Goal: Task Accomplishment & Management: Manage account settings

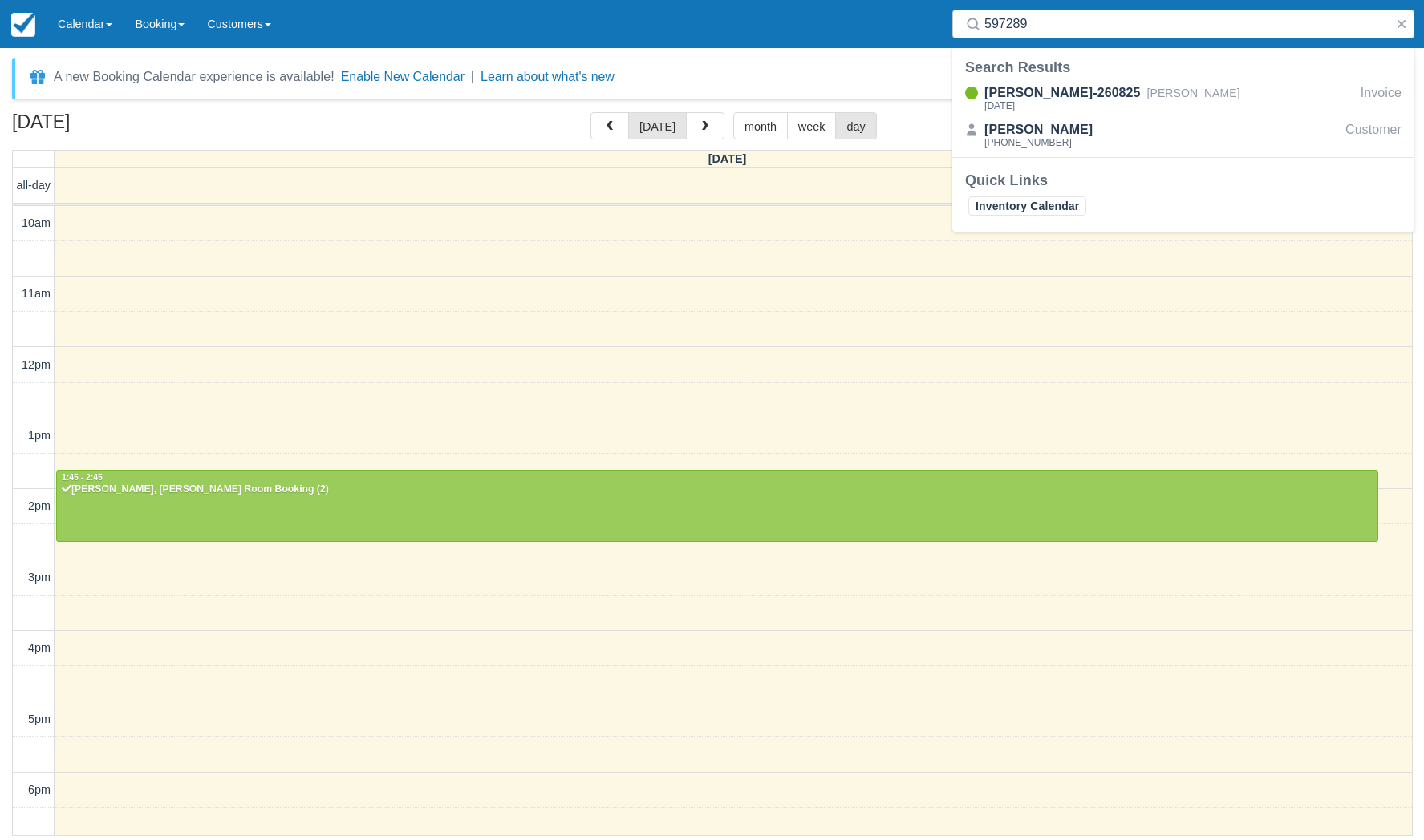
select select
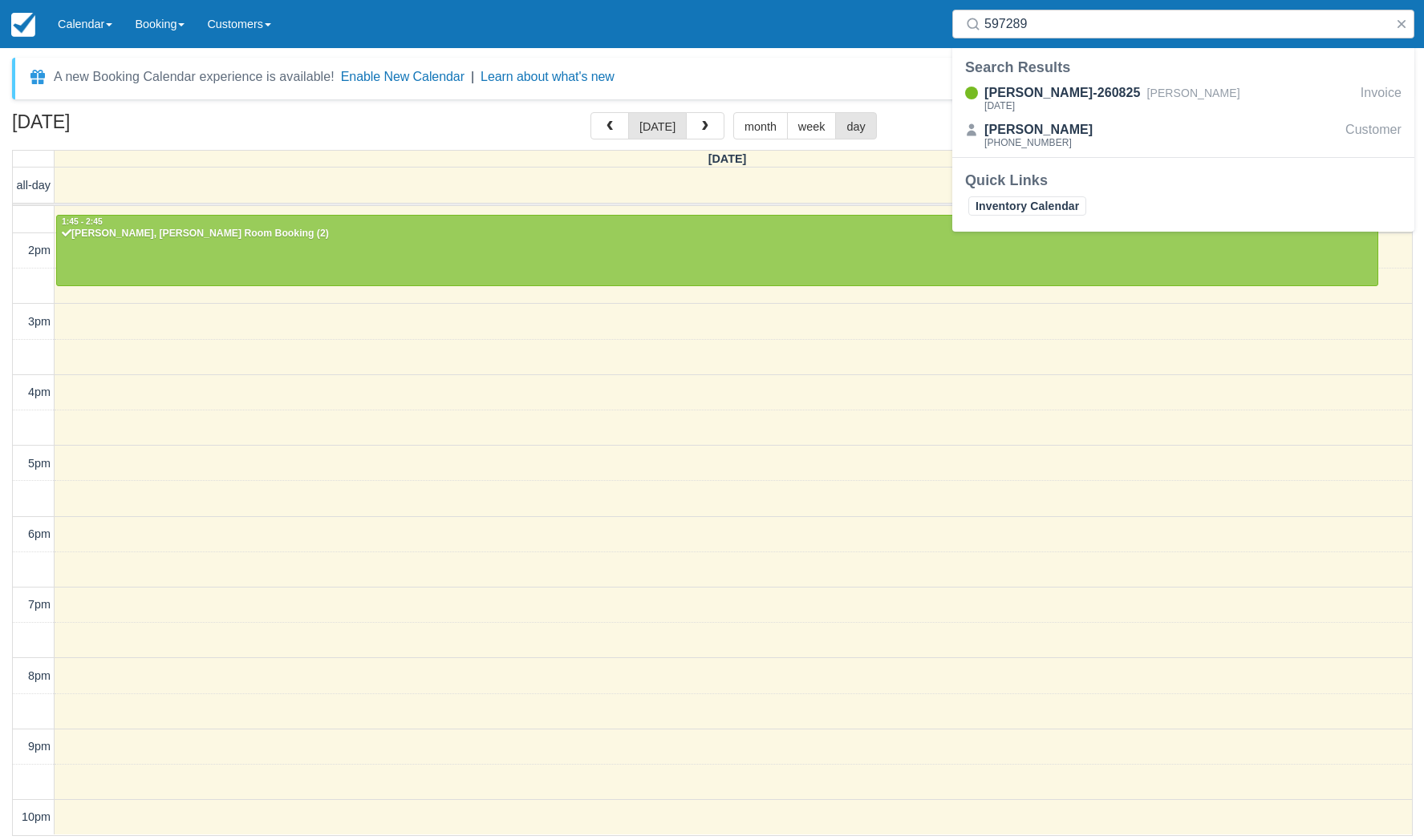
drag, startPoint x: 86, startPoint y: 37, endPoint x: 72, endPoint y: 91, distance: 55.8
click at [85, 35] on link "Calendar" at bounding box center [85, 24] width 77 height 49
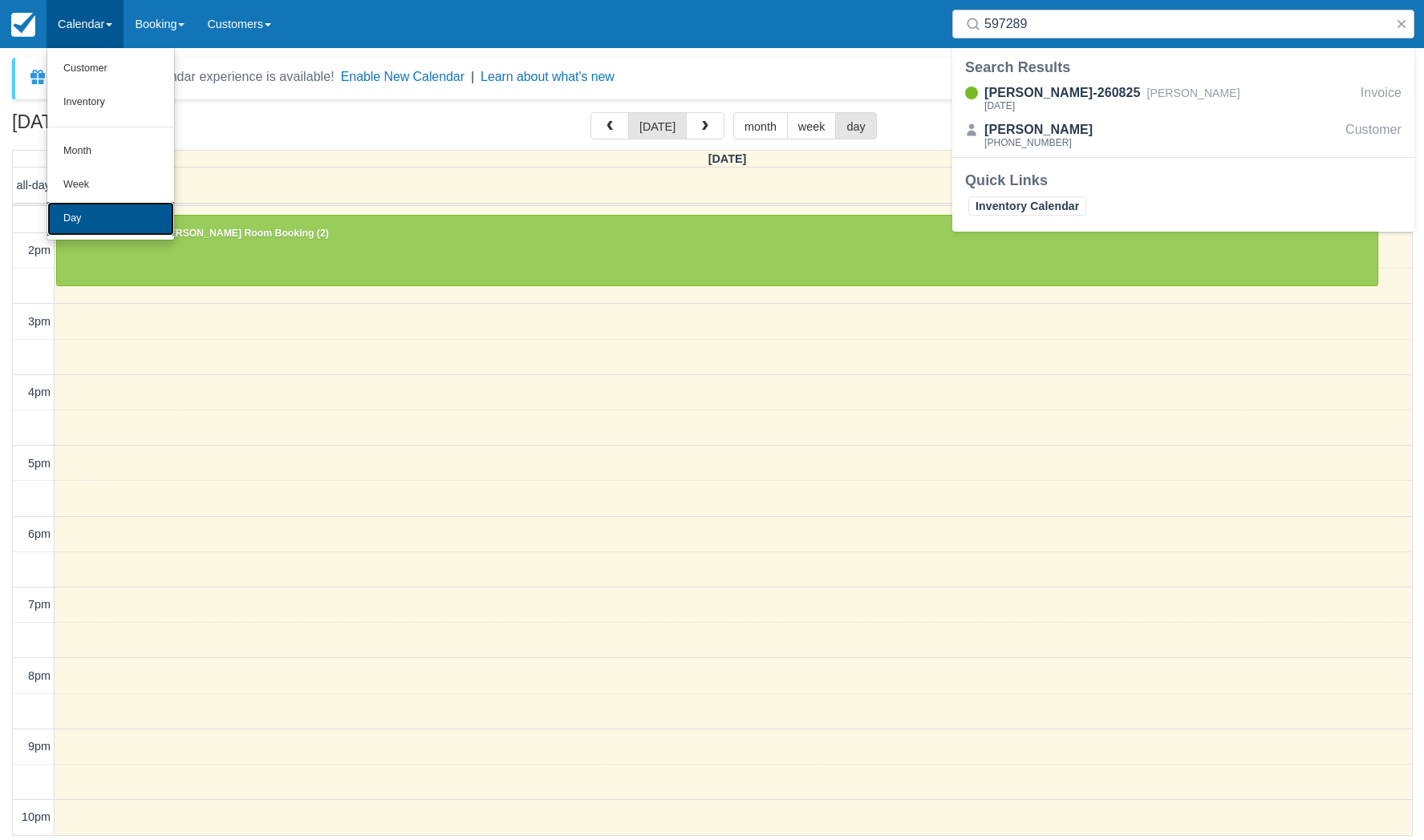
click at [66, 214] on link "Day" at bounding box center [111, 219] width 127 height 34
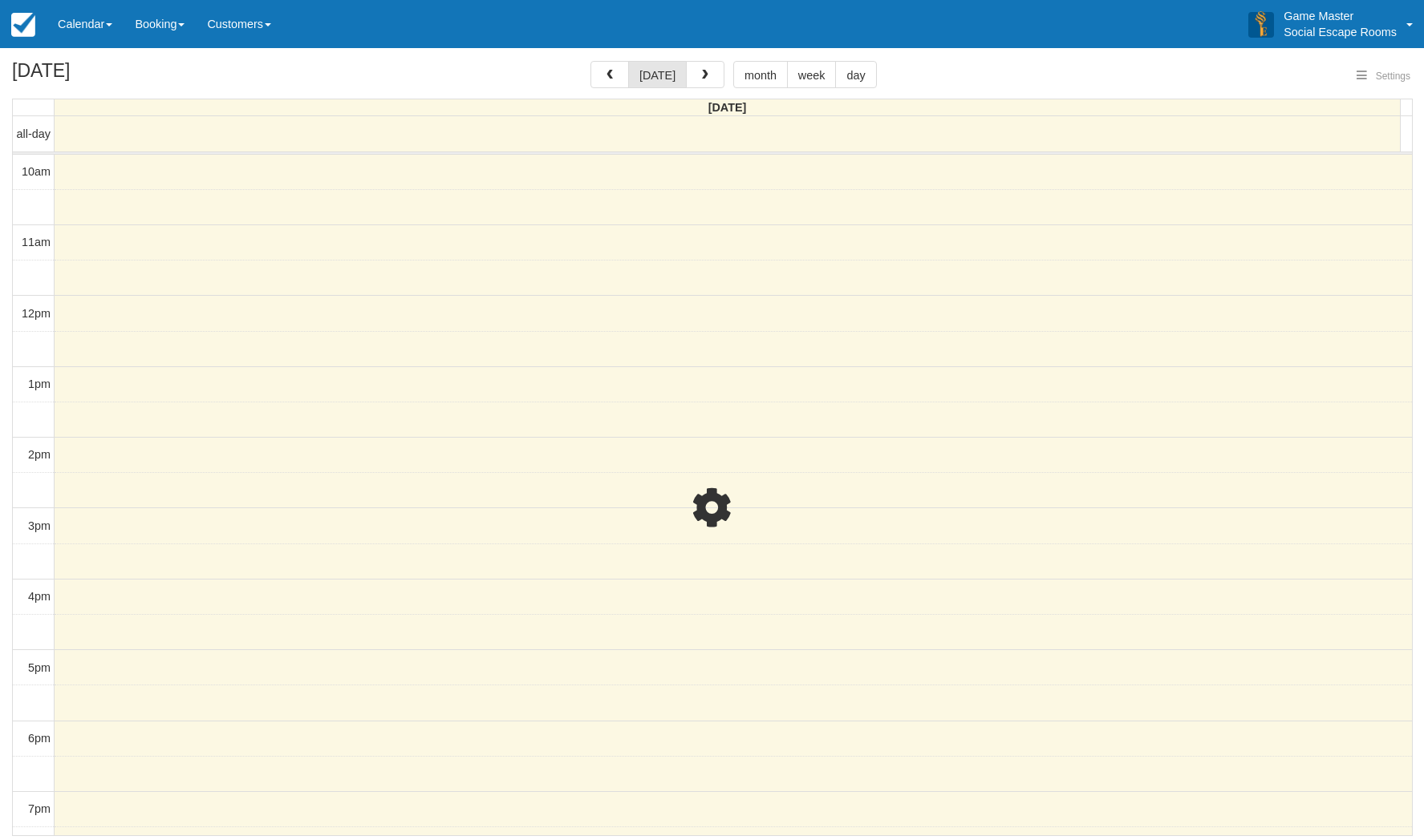
select select
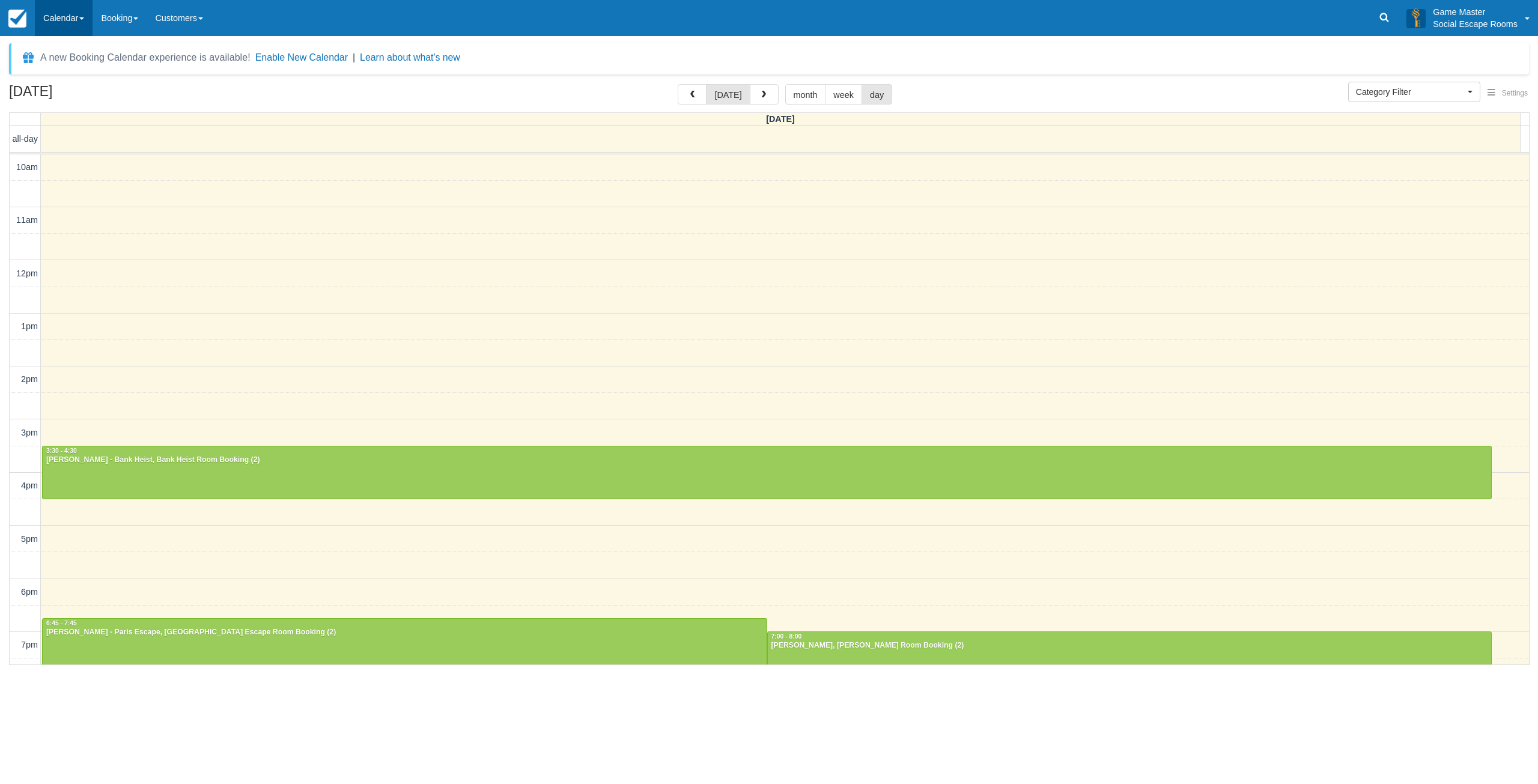
click at [83, 23] on link "Calendar" at bounding box center [63, 18] width 58 height 36
click at [60, 165] on link "Day" at bounding box center [83, 164] width 95 height 25
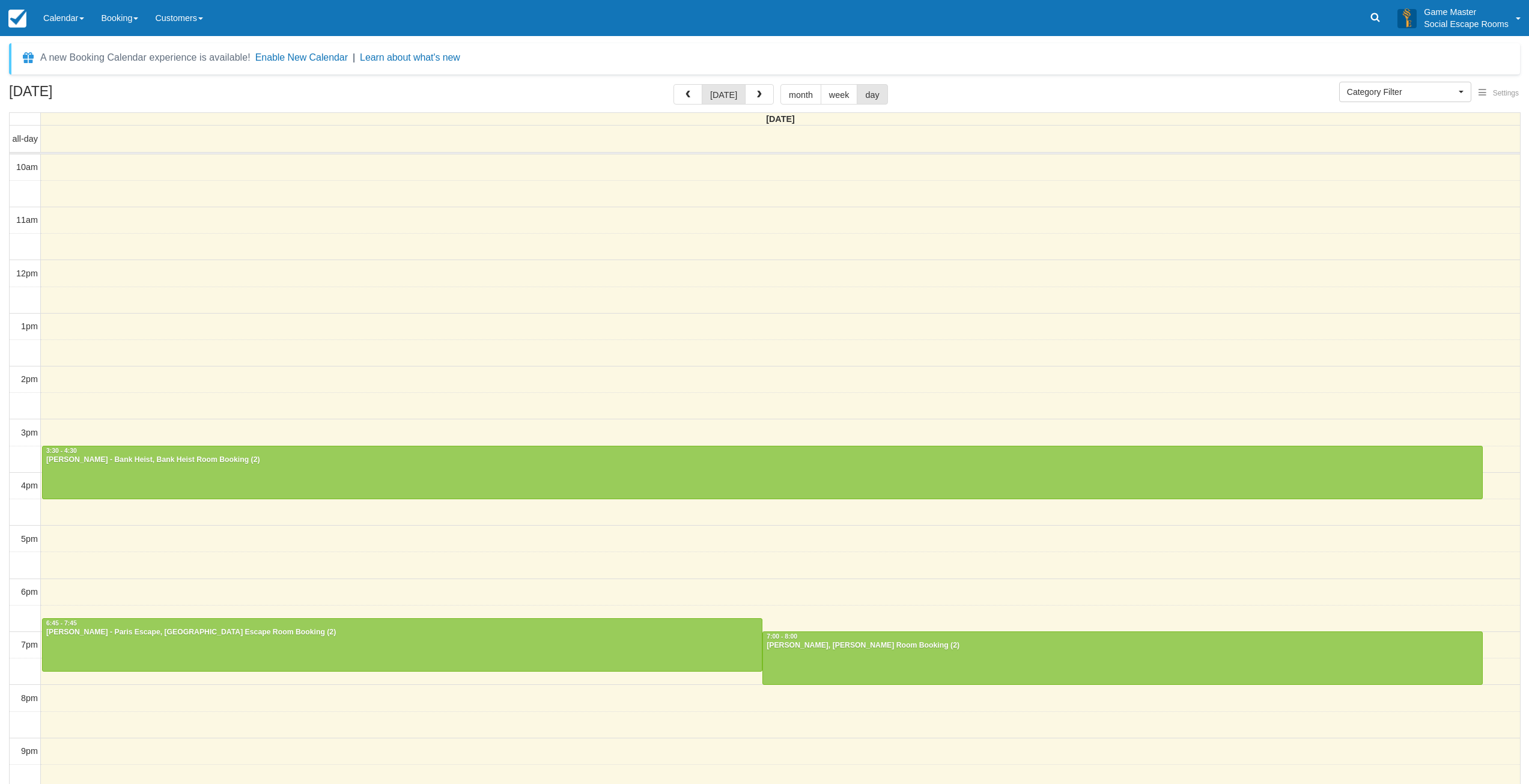
select select
click at [1243, 50] on div "A new Booking Calendar experience is available! Enable New Calendar | Learn abo…" at bounding box center [764, 58] width 1511 height 31
click at [69, 23] on link "Calendar" at bounding box center [63, 18] width 58 height 36
click at [52, 167] on link "Day" at bounding box center [83, 164] width 95 height 25
select select
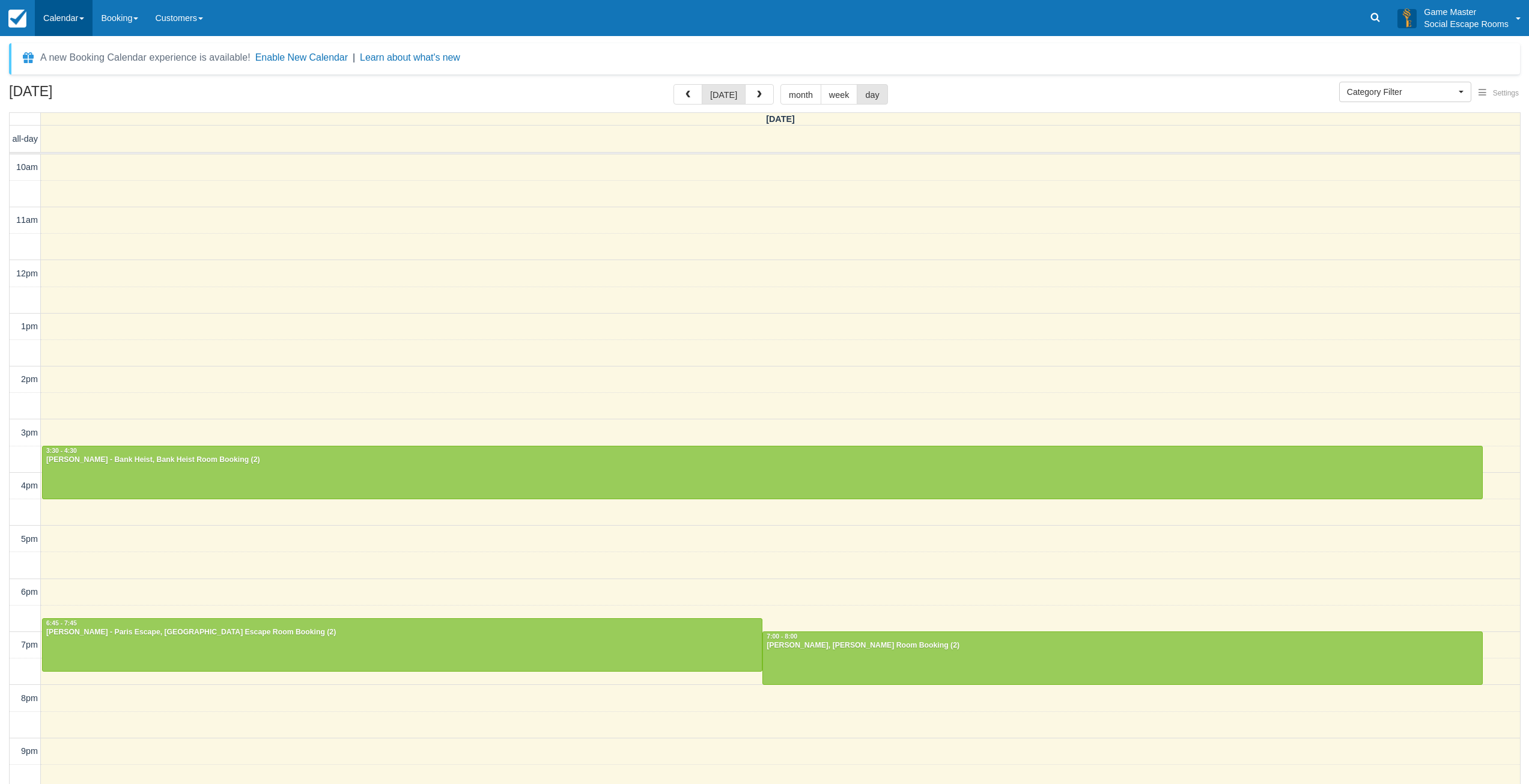
click at [69, 26] on link "Calendar" at bounding box center [63, 18] width 58 height 36
click at [72, 76] on link "Inventory" at bounding box center [83, 77] width 95 height 25
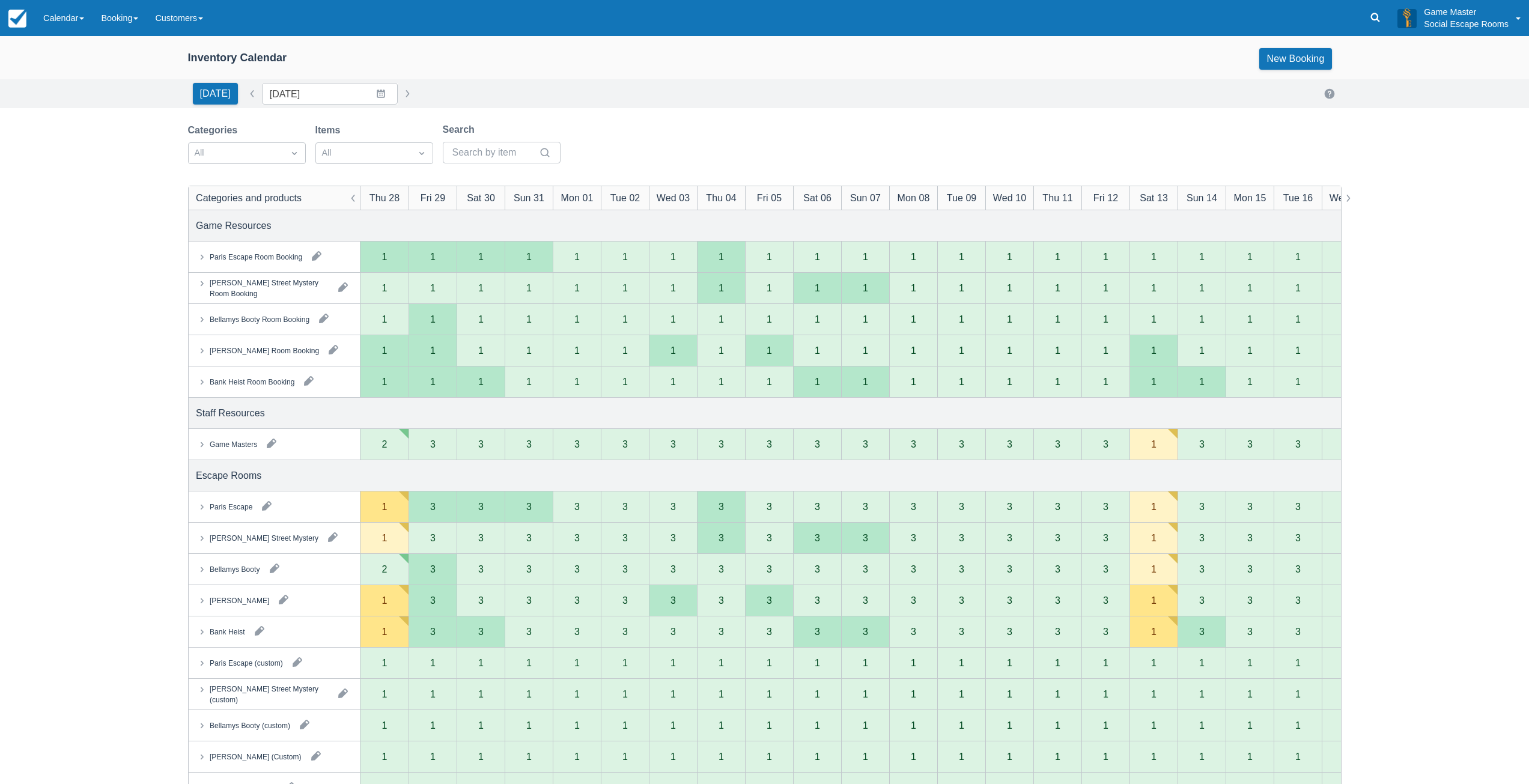
drag, startPoint x: 82, startPoint y: 19, endPoint x: 85, endPoint y: 39, distance: 20.2
click at [82, 19] on span at bounding box center [81, 19] width 5 height 3
click at [73, 156] on link "Day" at bounding box center [83, 164] width 95 height 25
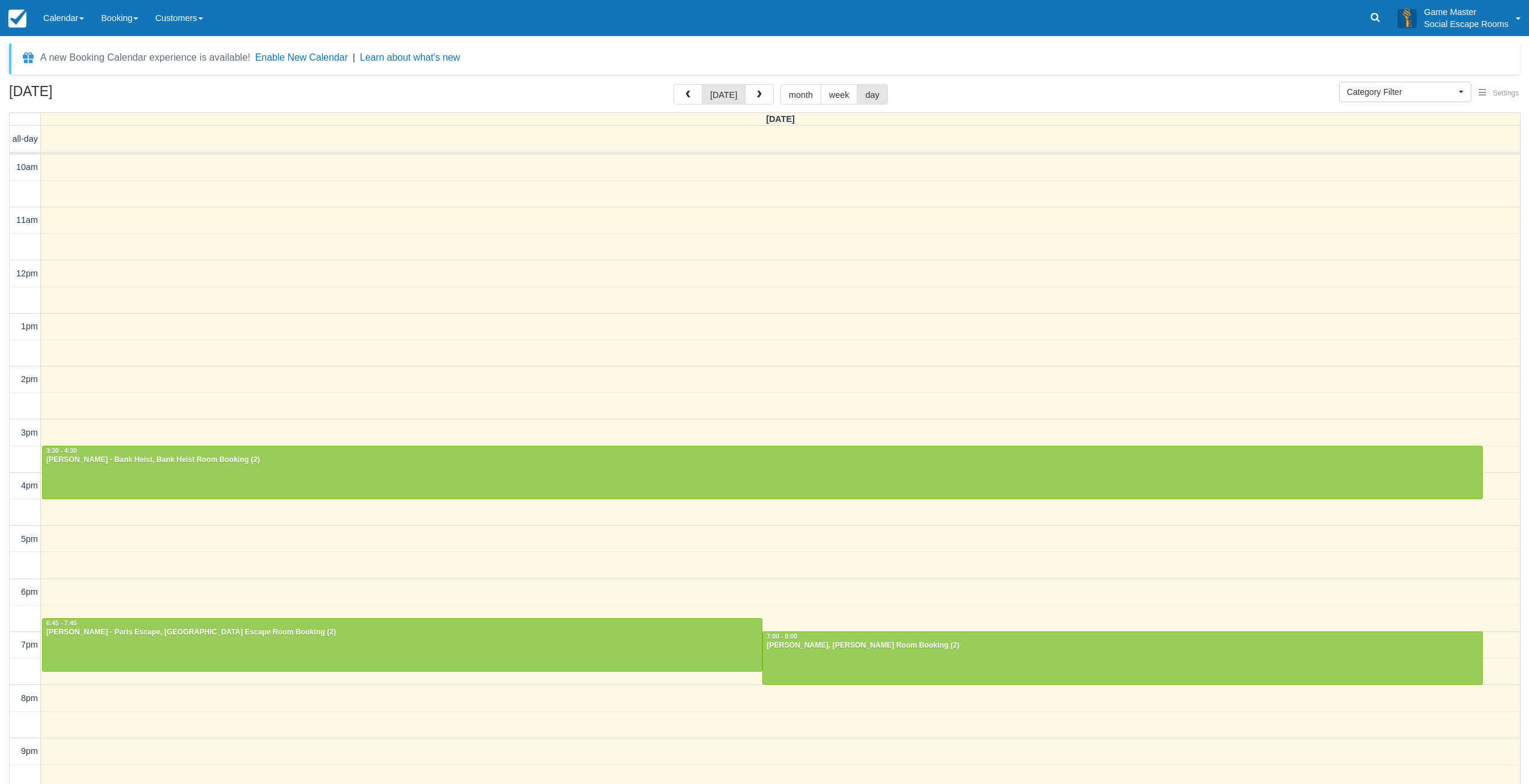
select select
click at [761, 95] on button "button" at bounding box center [760, 94] width 29 height 20
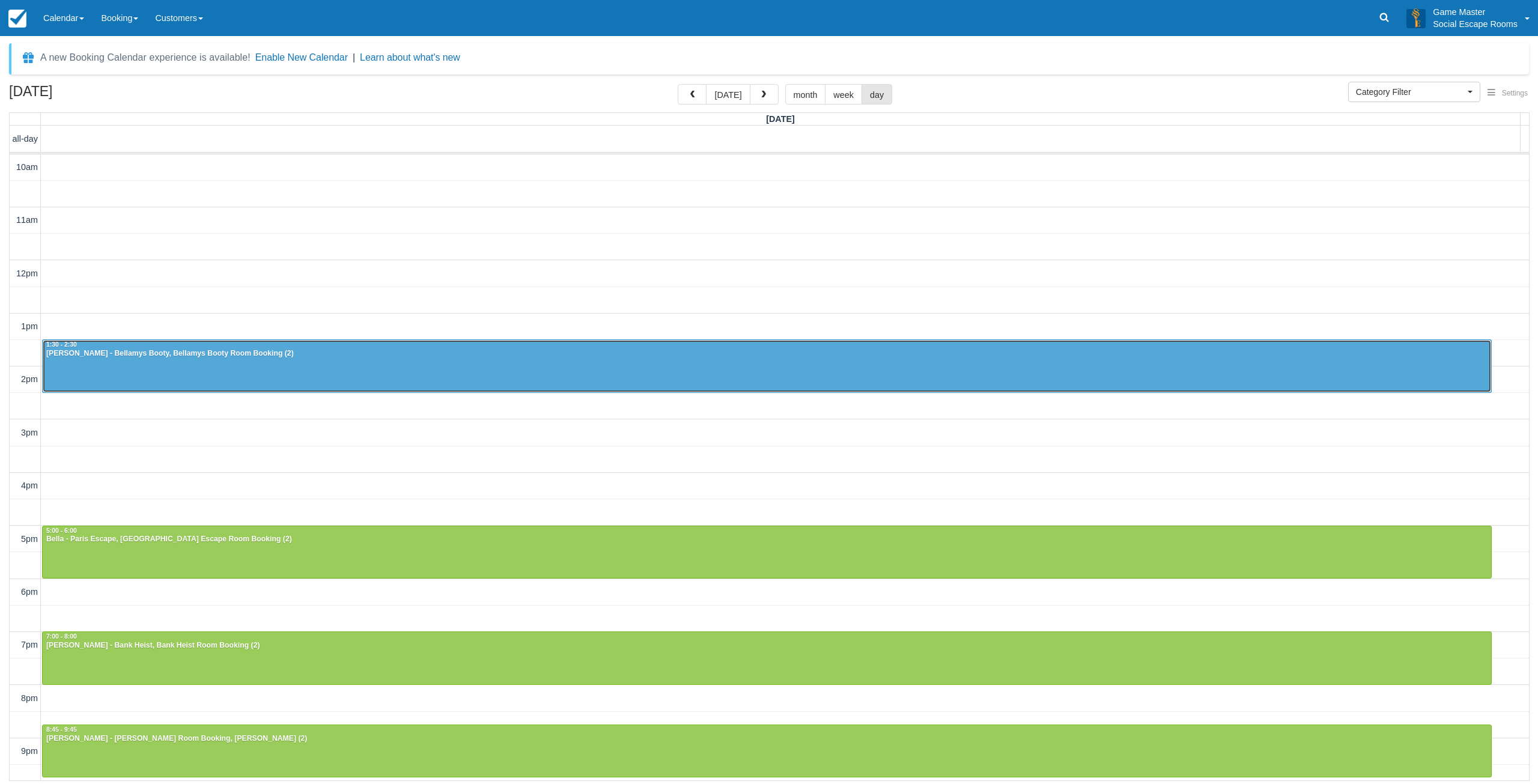
click at [321, 358] on div "Ani Mathew - Bellamys Booty, Bellamys Booty Room Booking (2)" at bounding box center [766, 354] width 1442 height 10
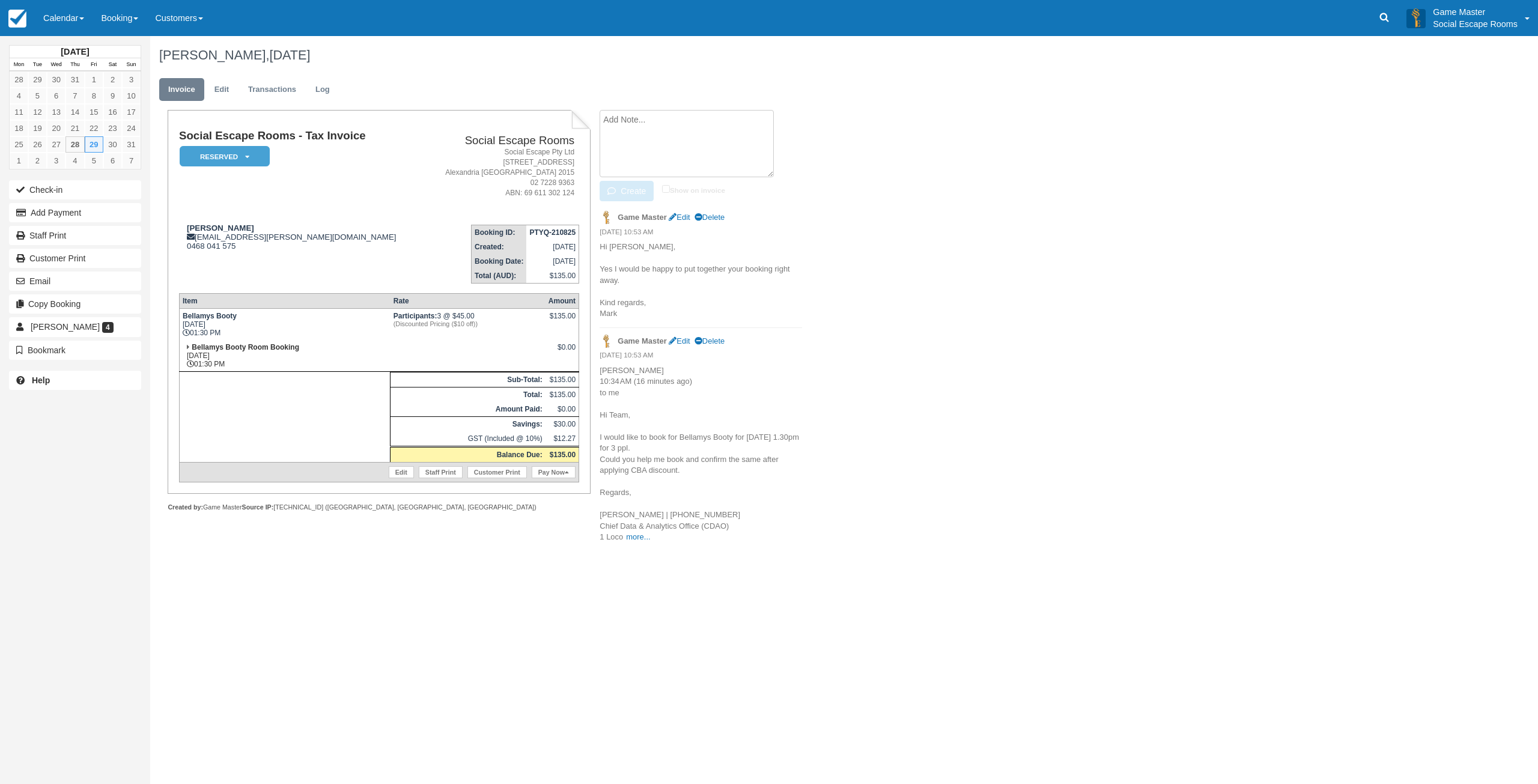
click at [698, 130] on textarea at bounding box center [686, 143] width 174 height 67
paste textarea "Hi [PERSON_NAME], Goodmorning! I'm sorry to inform you that I need to cancel [D…"
type textarea "Hi Mark, Goodmorning! I'm sorry to inform you that I need to cancel tomorrow's …"
click at [627, 193] on button "Create" at bounding box center [627, 190] width 54 height 20
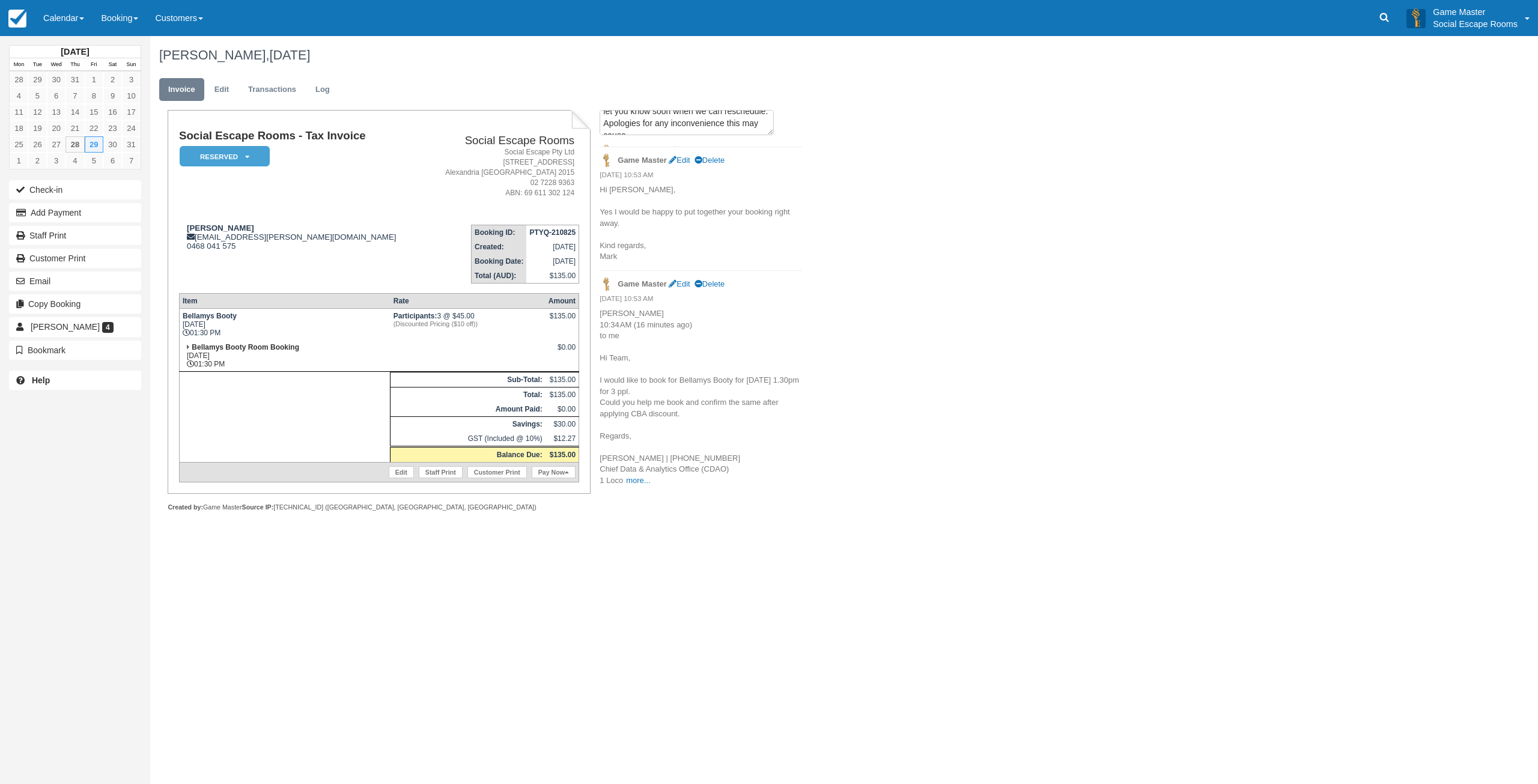
scroll to position [0, 0]
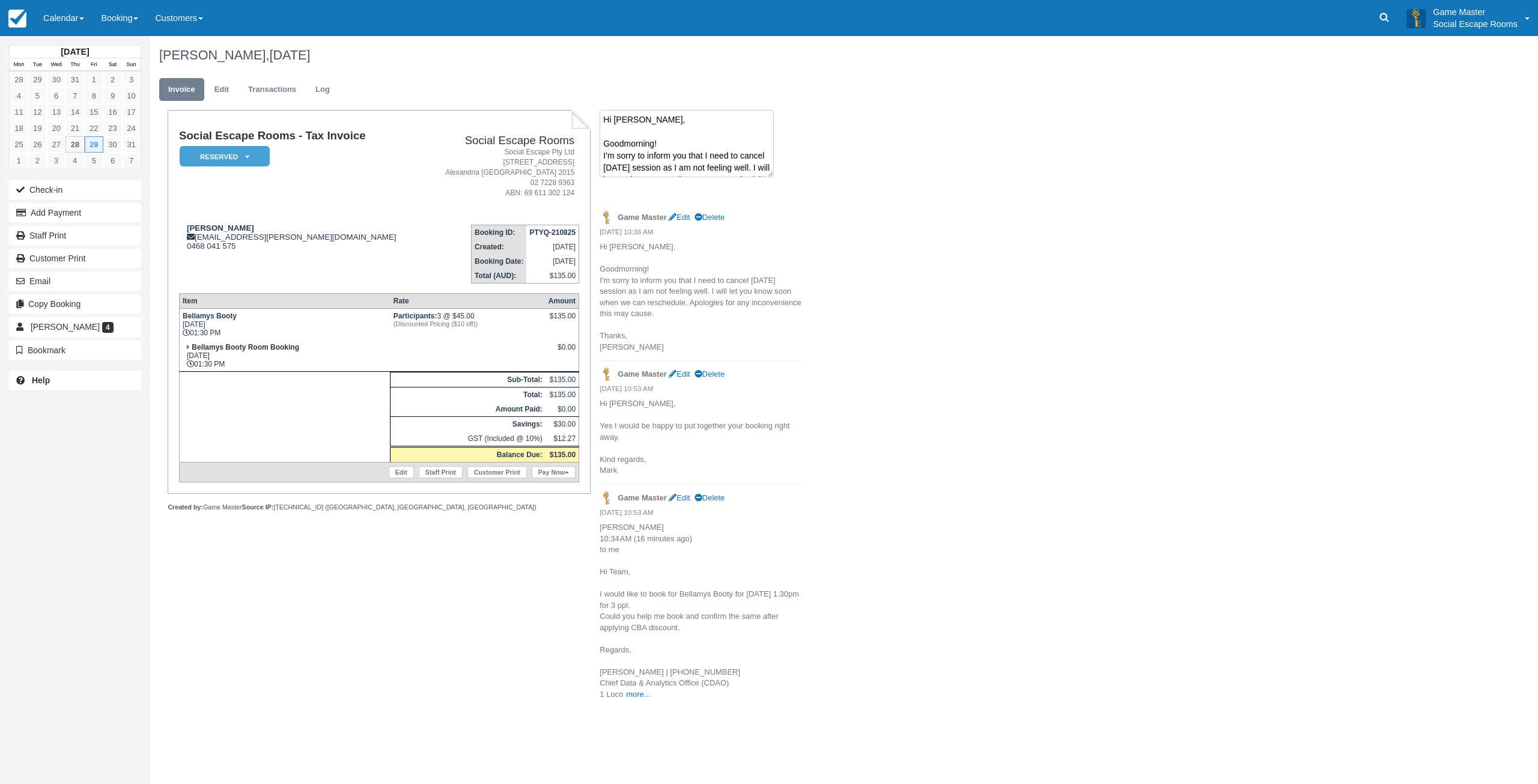
click at [682, 120] on textarea "Hi Mark, Goodmorning! I'm sorry to inform you that I need to cancel tomorrow's …" at bounding box center [686, 143] width 174 height 67
paste textarea "Hi Ani, No problem at all. Let me know for next time when you would like to pla…"
type textarea "Hi Ani, No problem at all. Let me know for next time when you would like to pla…"
click at [628, 189] on button "Create" at bounding box center [627, 190] width 54 height 20
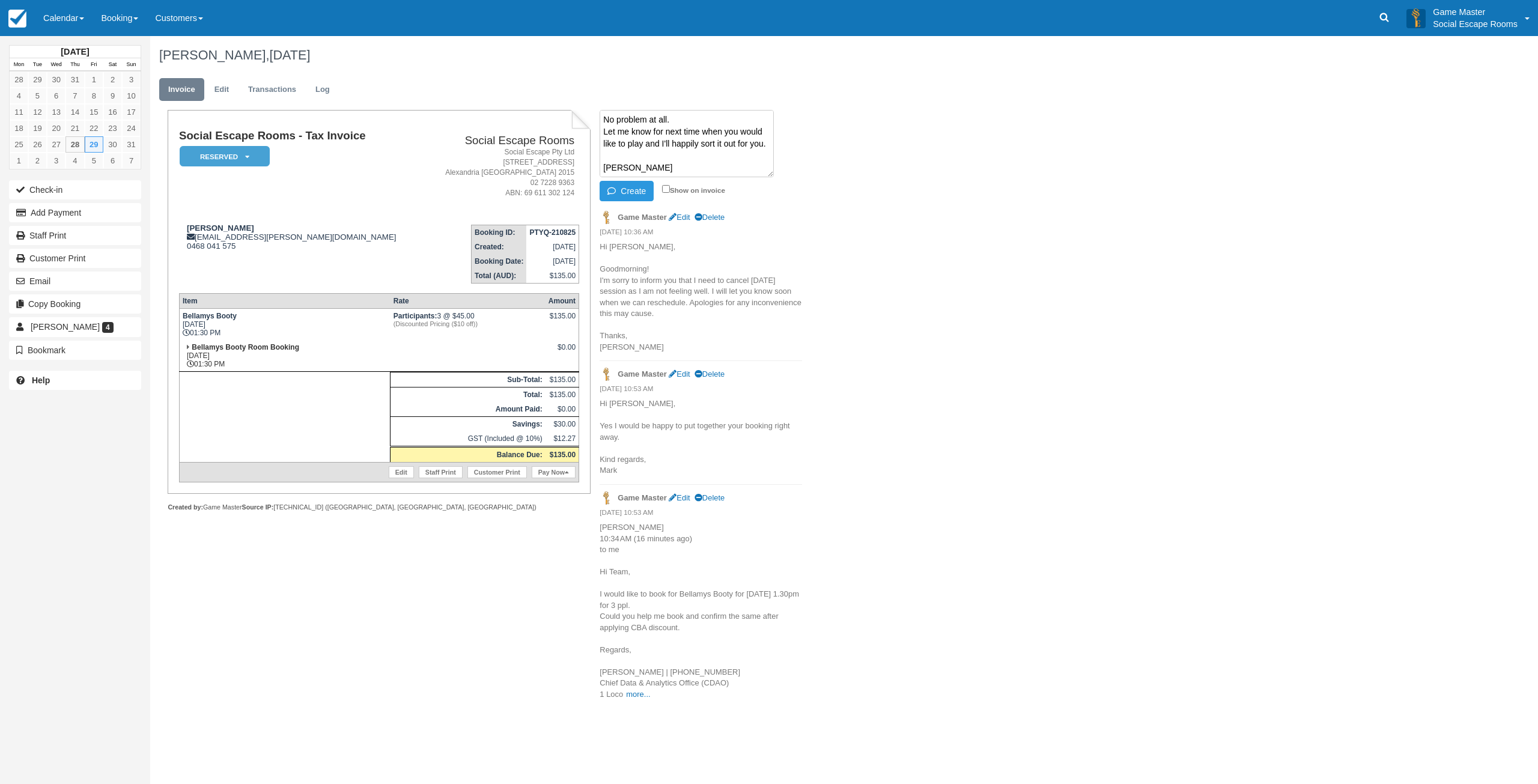
scroll to position [0, 0]
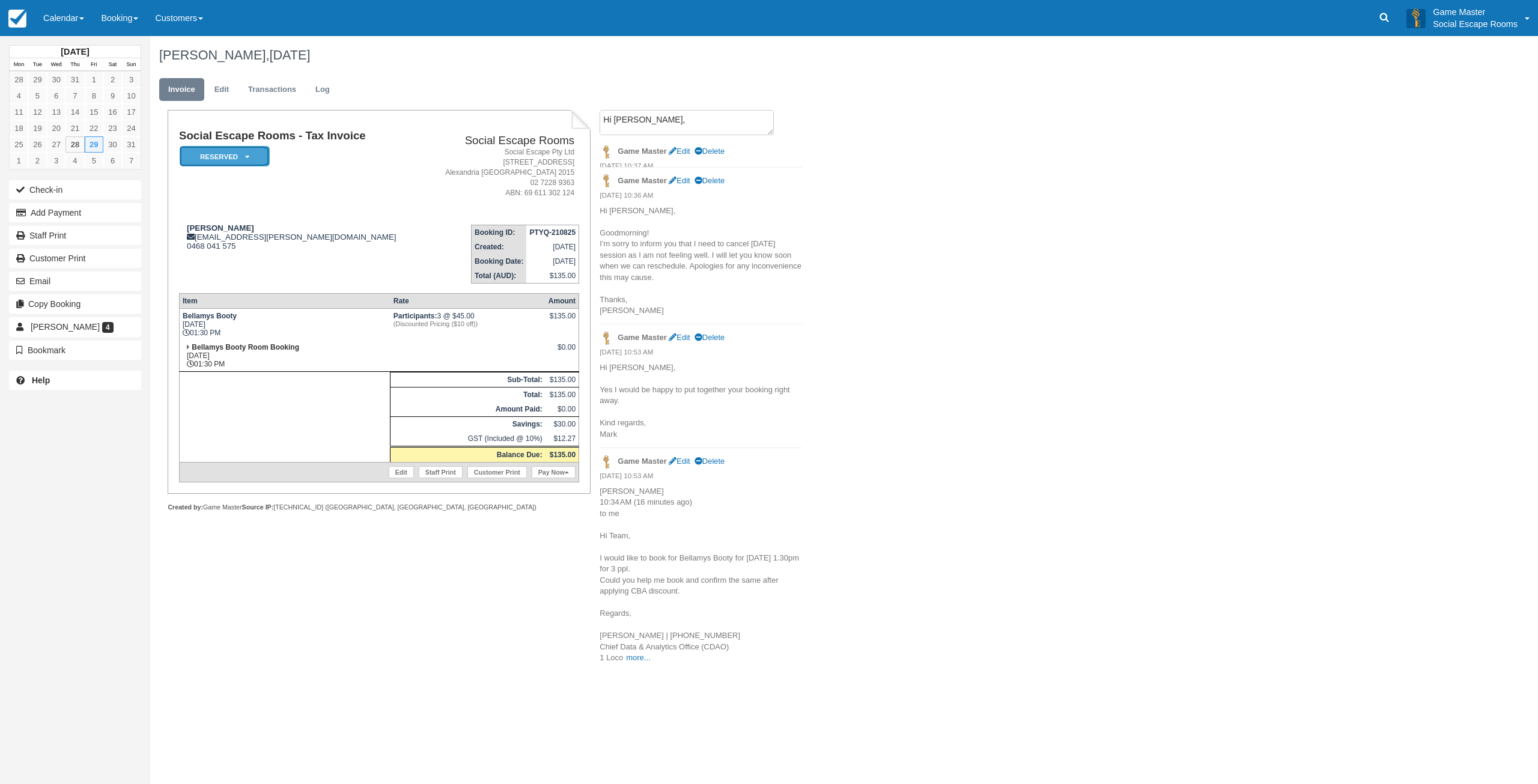
click at [227, 157] on em "Reserved" at bounding box center [225, 157] width 90 height 21
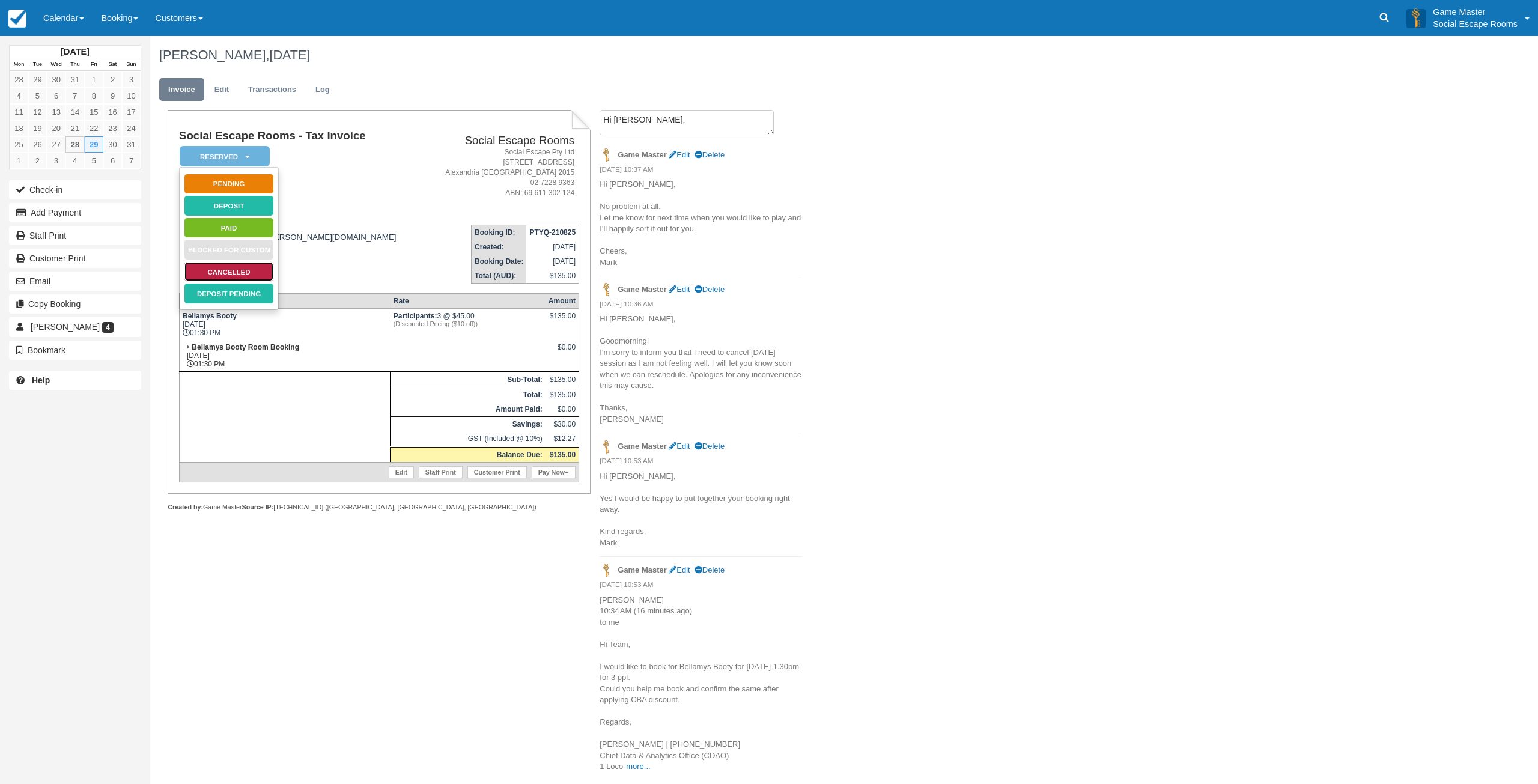
click at [239, 272] on link "Cancelled" at bounding box center [229, 272] width 90 height 21
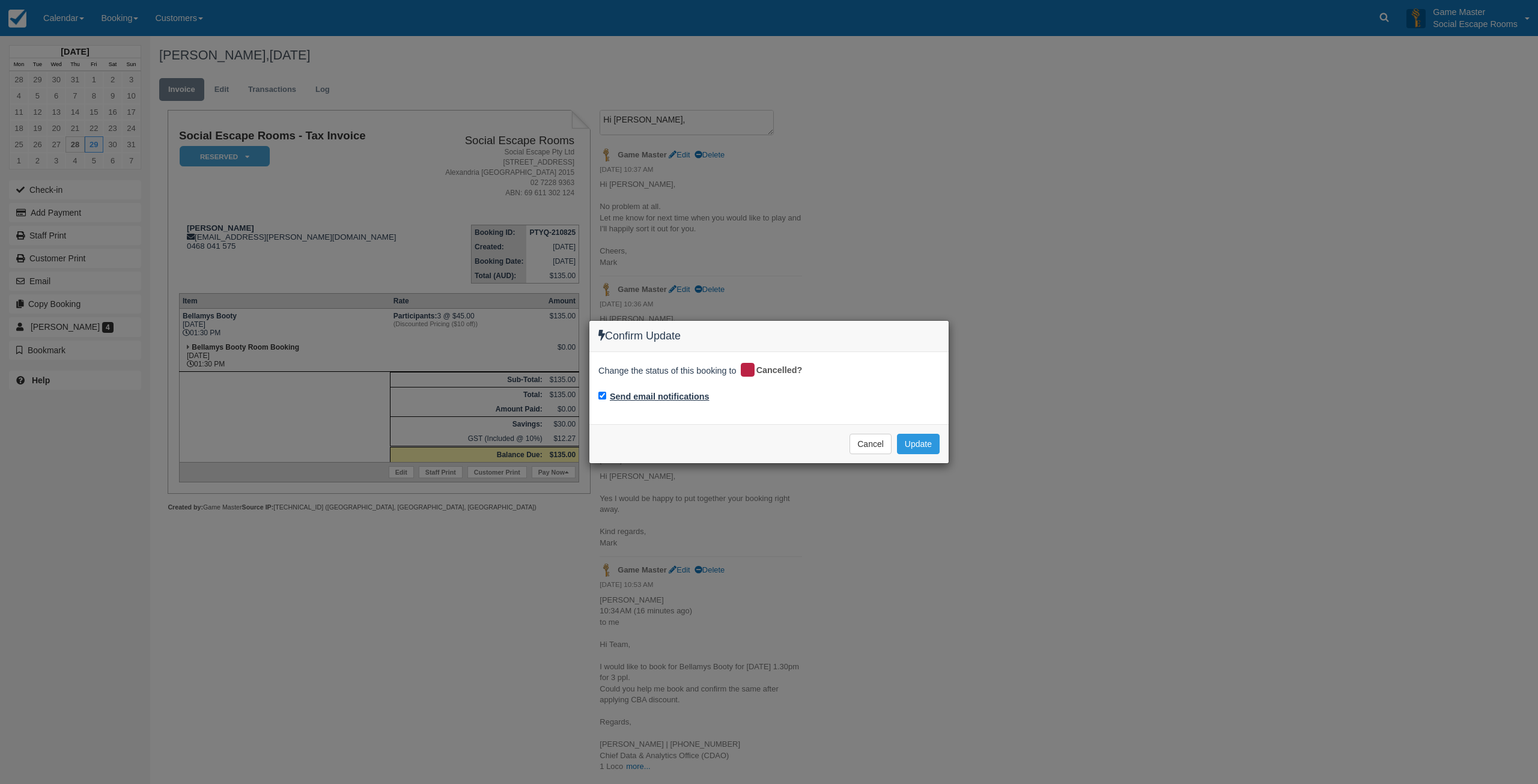
click at [623, 395] on label "Send email notifications" at bounding box center [659, 397] width 100 height 13
click at [606, 395] on input "Send email notifications" at bounding box center [602, 395] width 8 height 8
checkbox input "false"
click at [922, 444] on button "Update" at bounding box center [918, 444] width 43 height 20
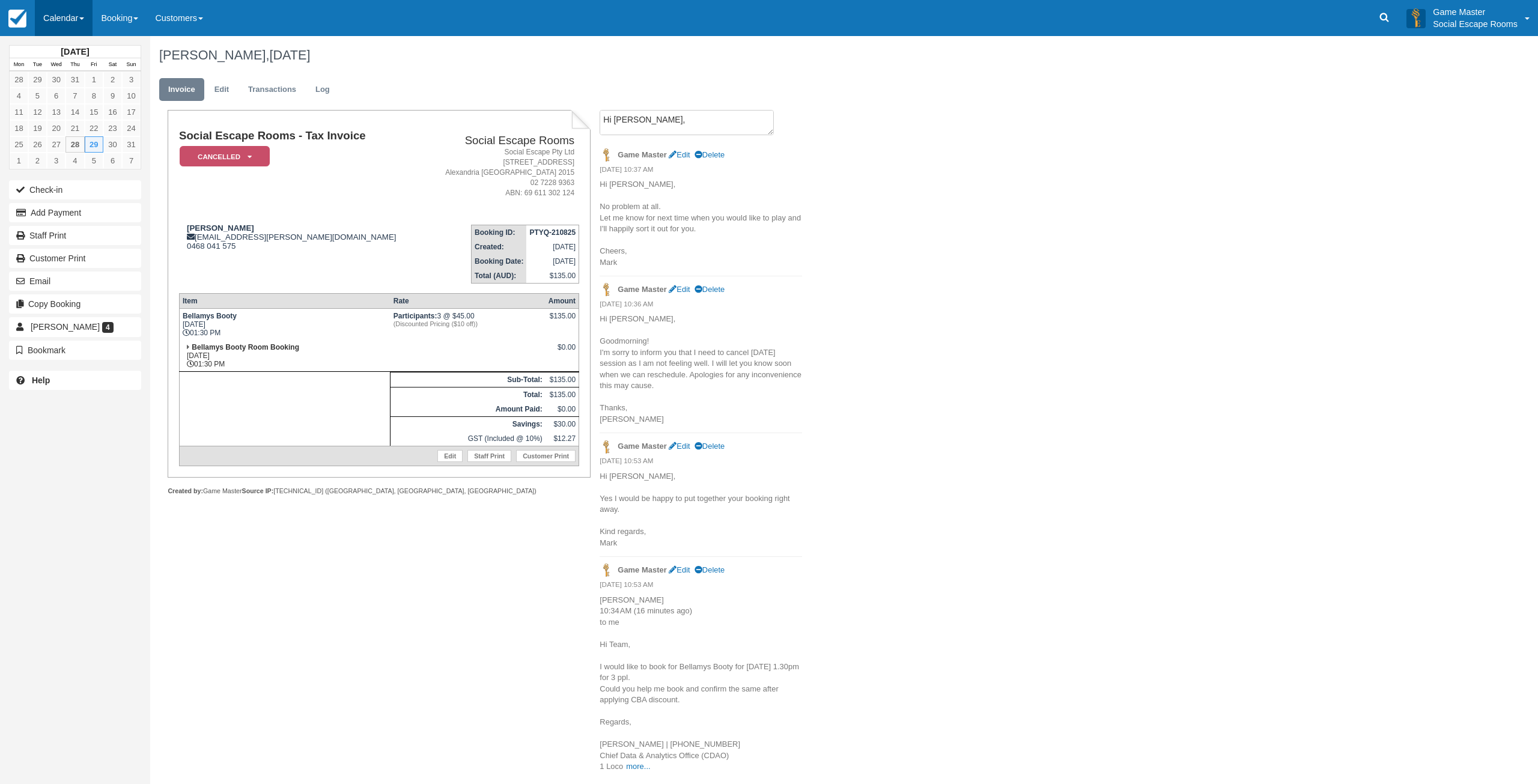
click at [63, 23] on link "Calendar" at bounding box center [63, 18] width 58 height 36
click at [95, 86] on link "Inventory" at bounding box center [83, 77] width 95 height 25
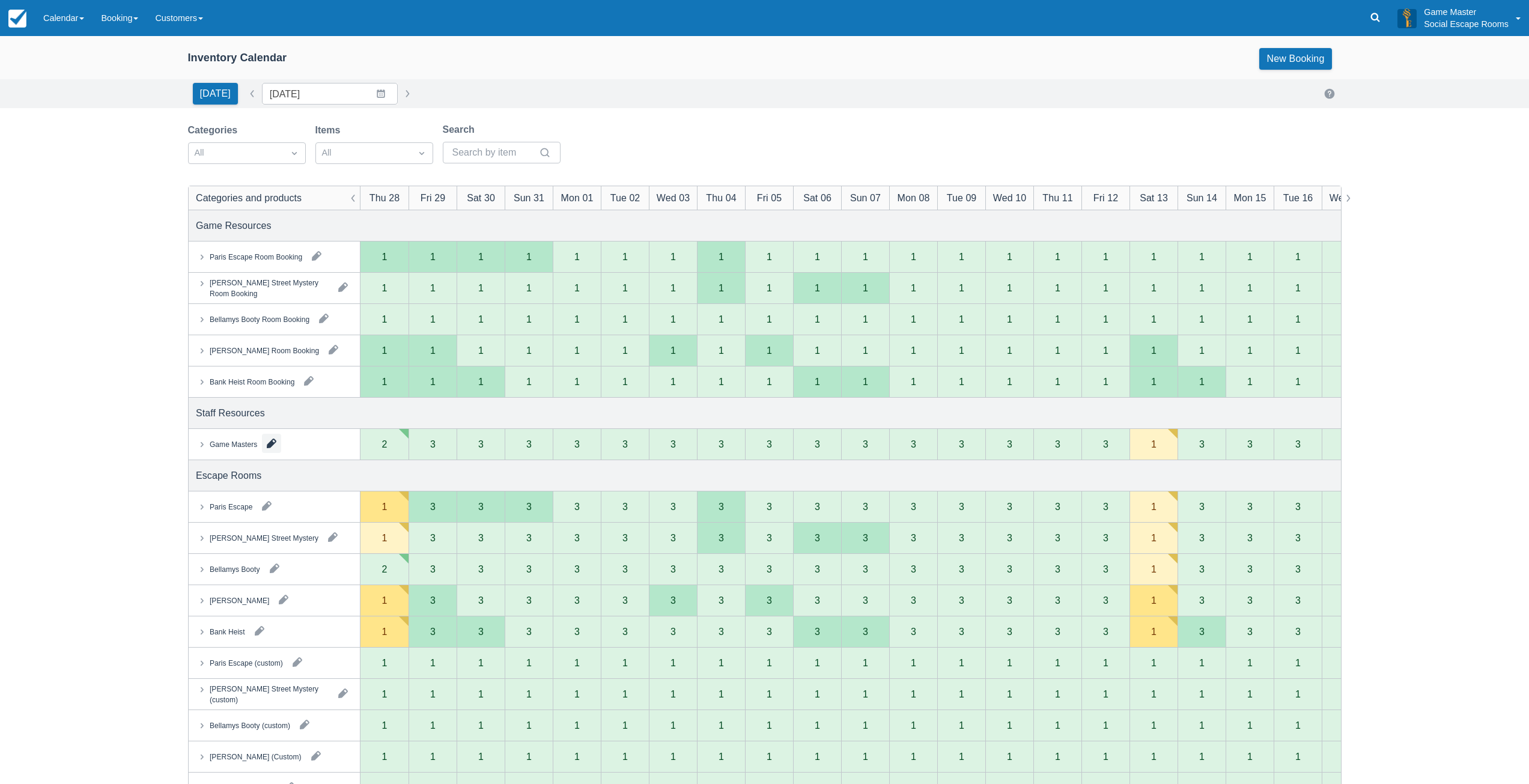
click at [268, 441] on button "button" at bounding box center [271, 443] width 19 height 19
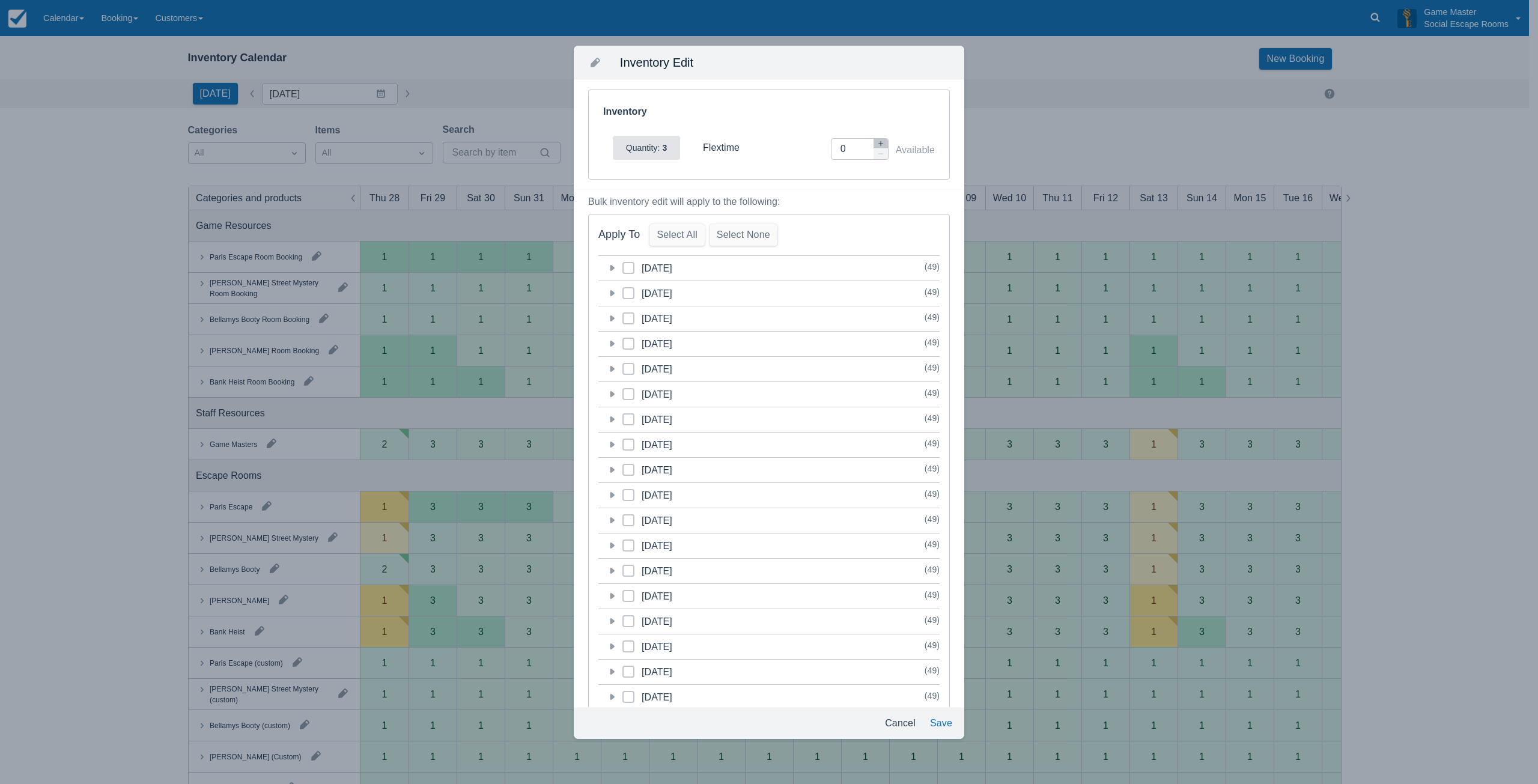
drag, startPoint x: 611, startPoint y: 269, endPoint x: 641, endPoint y: 252, distance: 34.5
click at [613, 266] on icon at bounding box center [612, 268] width 5 height 6
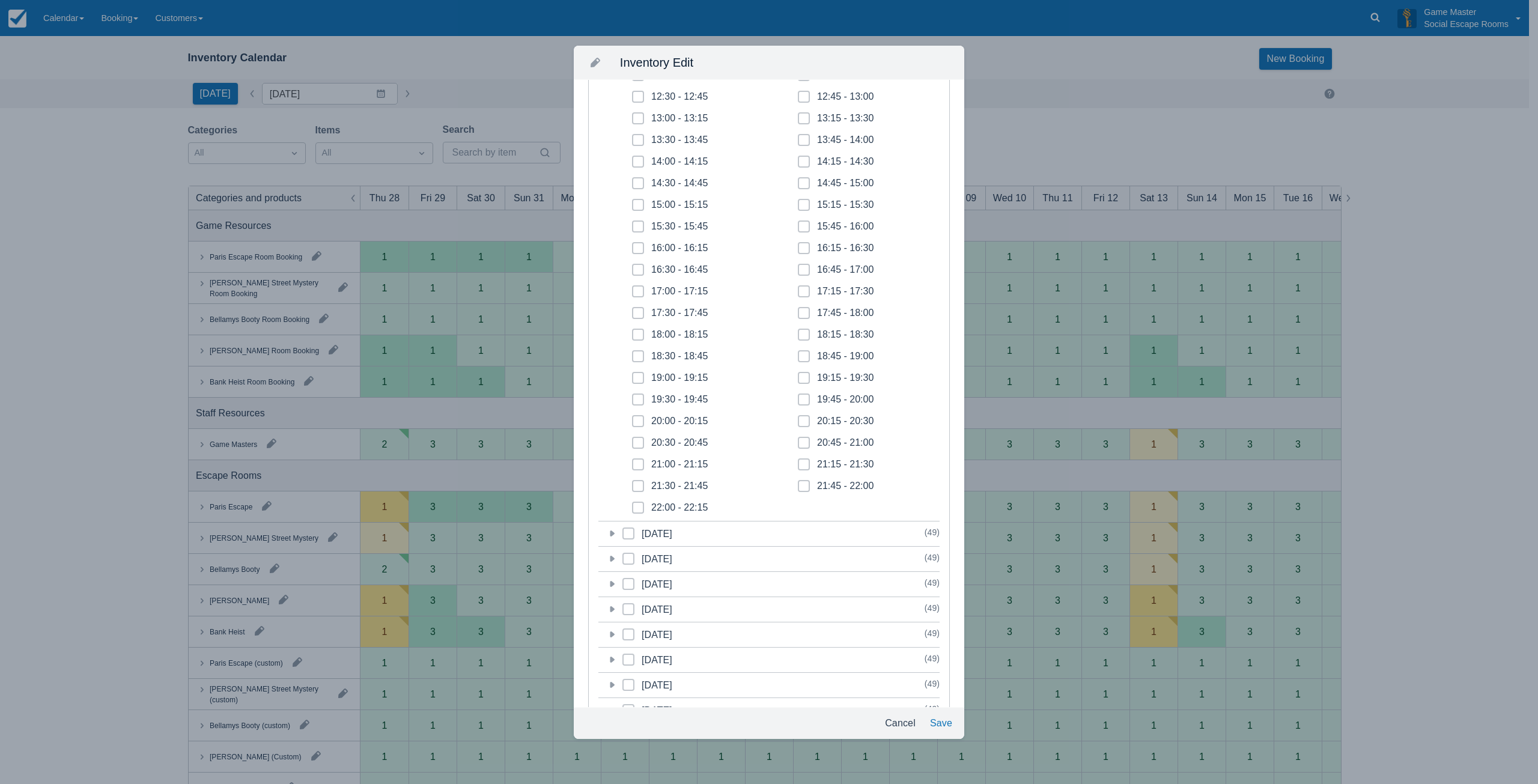
scroll to position [300, 0]
click at [637, 293] on icon at bounding box center [637, 294] width 5 height 5
click at [633, 291] on input "17:00 - 17:15" at bounding box center [632, 290] width 1 height 1
checkbox input "true"
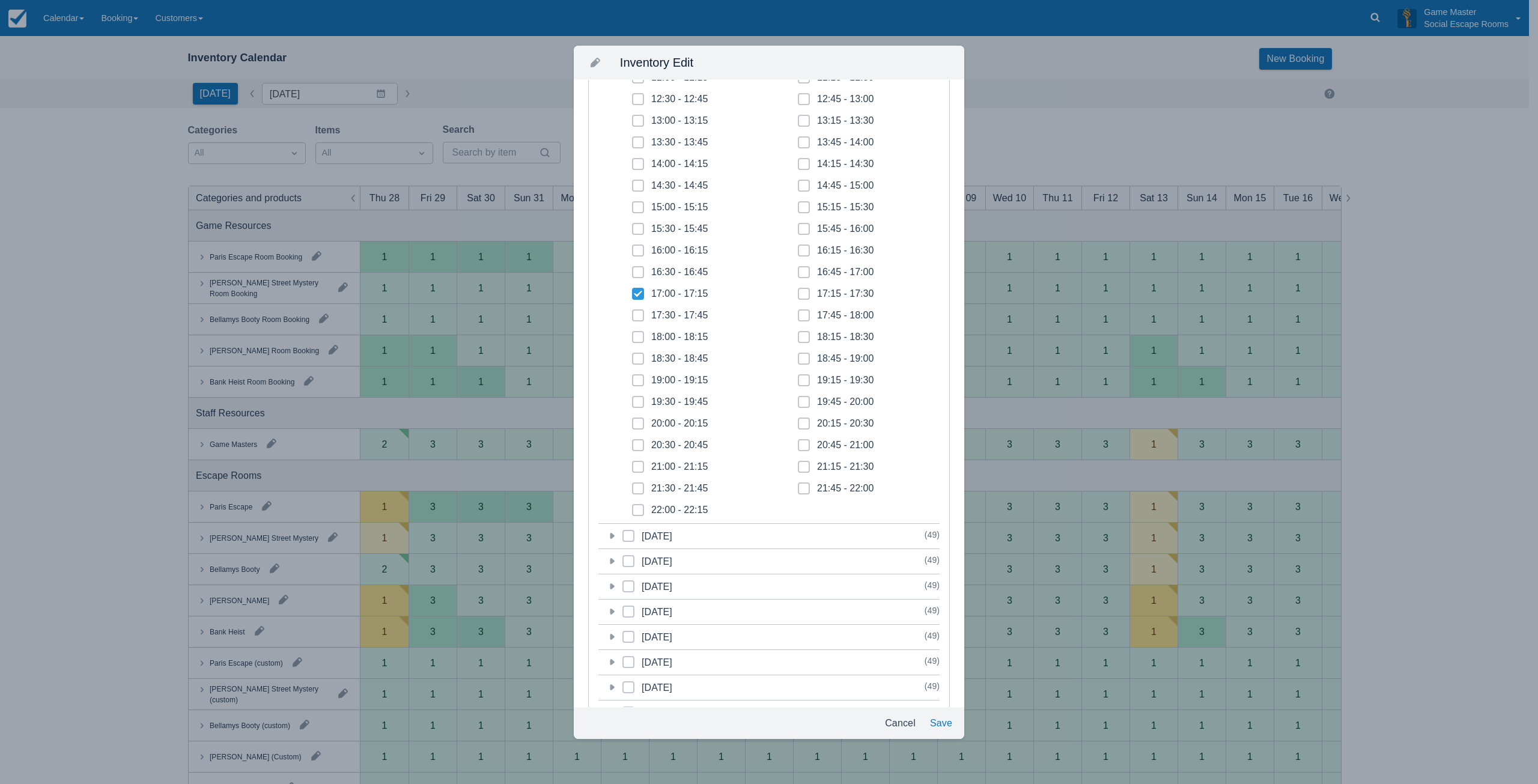
click at [632, 318] on span at bounding box center [638, 320] width 12 height 22
click at [632, 312] on input "17:30 - 17:45" at bounding box center [632, 312] width 1 height 1
checkbox input "true"
click at [634, 336] on span at bounding box center [638, 342] width 12 height 22
click at [633, 334] on input "18:00 - 18:15" at bounding box center [632, 333] width 1 height 1
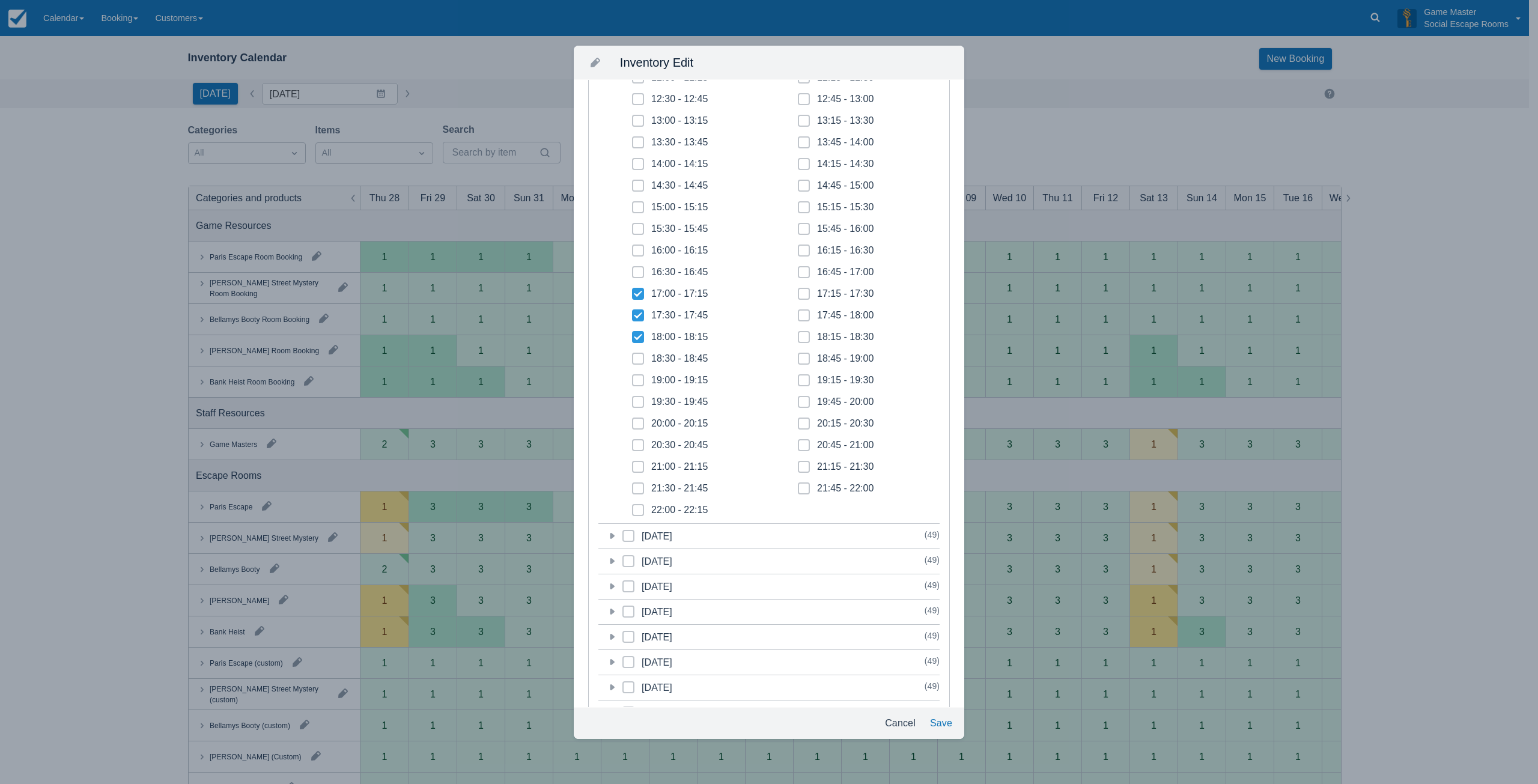
checkbox input "true"
drag, startPoint x: 637, startPoint y: 358, endPoint x: 656, endPoint y: 346, distance: 22.5
click at [639, 357] on icon at bounding box center [637, 358] width 5 height 5
click at [633, 356] on input "18:30 - 18:45" at bounding box center [632, 355] width 1 height 1
checkbox input "true"
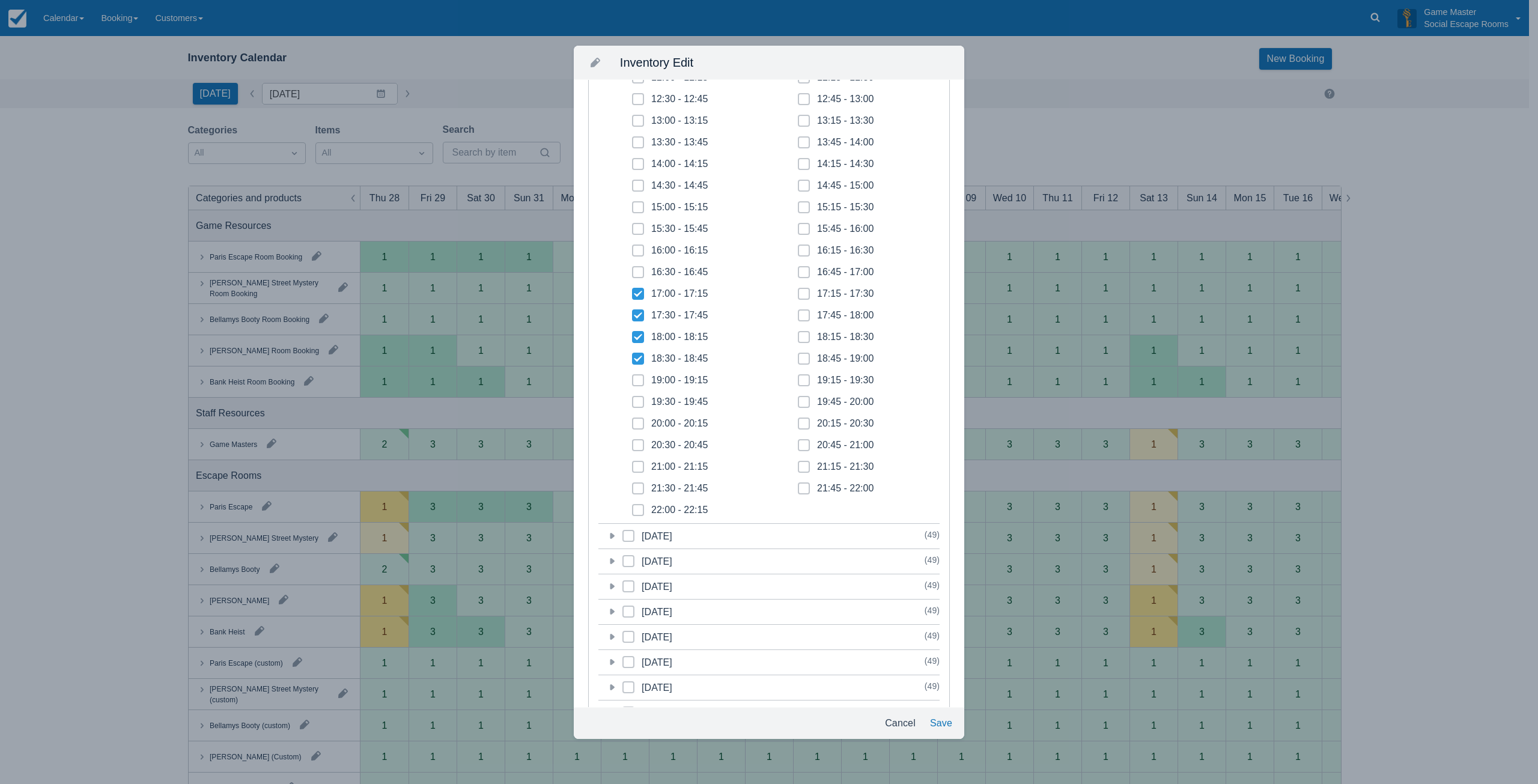
drag, startPoint x: 794, startPoint y: 292, endPoint x: 796, endPoint y: 307, distance: 15.1
click at [797, 292] on span at bounding box center [803, 298] width 12 height 22
click at [797, 291] on input "17:15 - 17:30" at bounding box center [797, 290] width 1 height 1
checkbox input "true"
drag, startPoint x: 796, startPoint y: 309, endPoint x: 799, endPoint y: 317, distance: 8.5
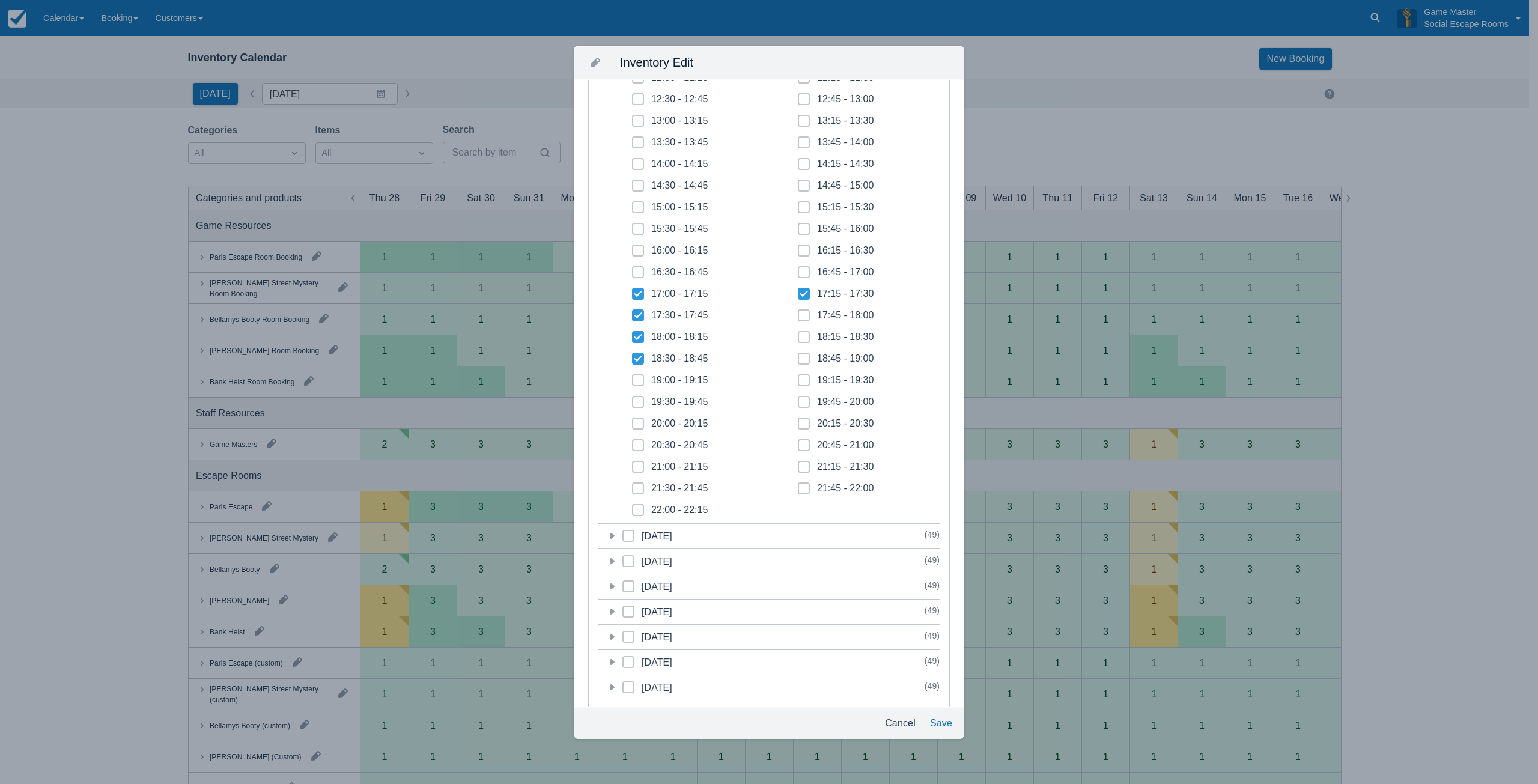
click at [797, 310] on span at bounding box center [803, 320] width 12 height 22
click at [797, 312] on input "17:45 - 18:00" at bounding box center [797, 312] width 1 height 1
checkbox input "true"
click at [801, 333] on span at bounding box center [803, 342] width 12 height 22
click at [798, 333] on input "18:15 - 18:30" at bounding box center [797, 333] width 1 height 1
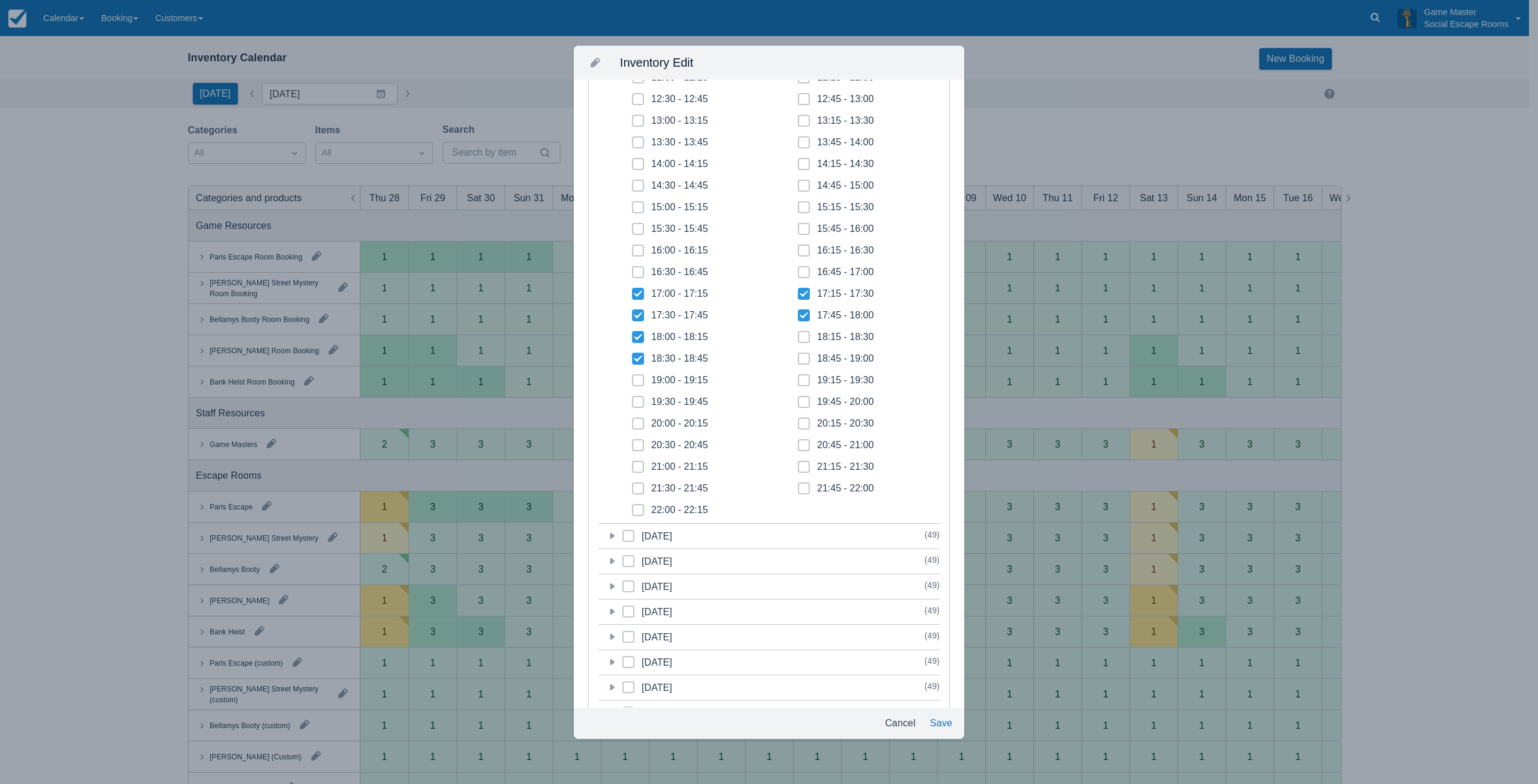
checkbox input "true"
click at [938, 726] on button "Save" at bounding box center [941, 723] width 32 height 22
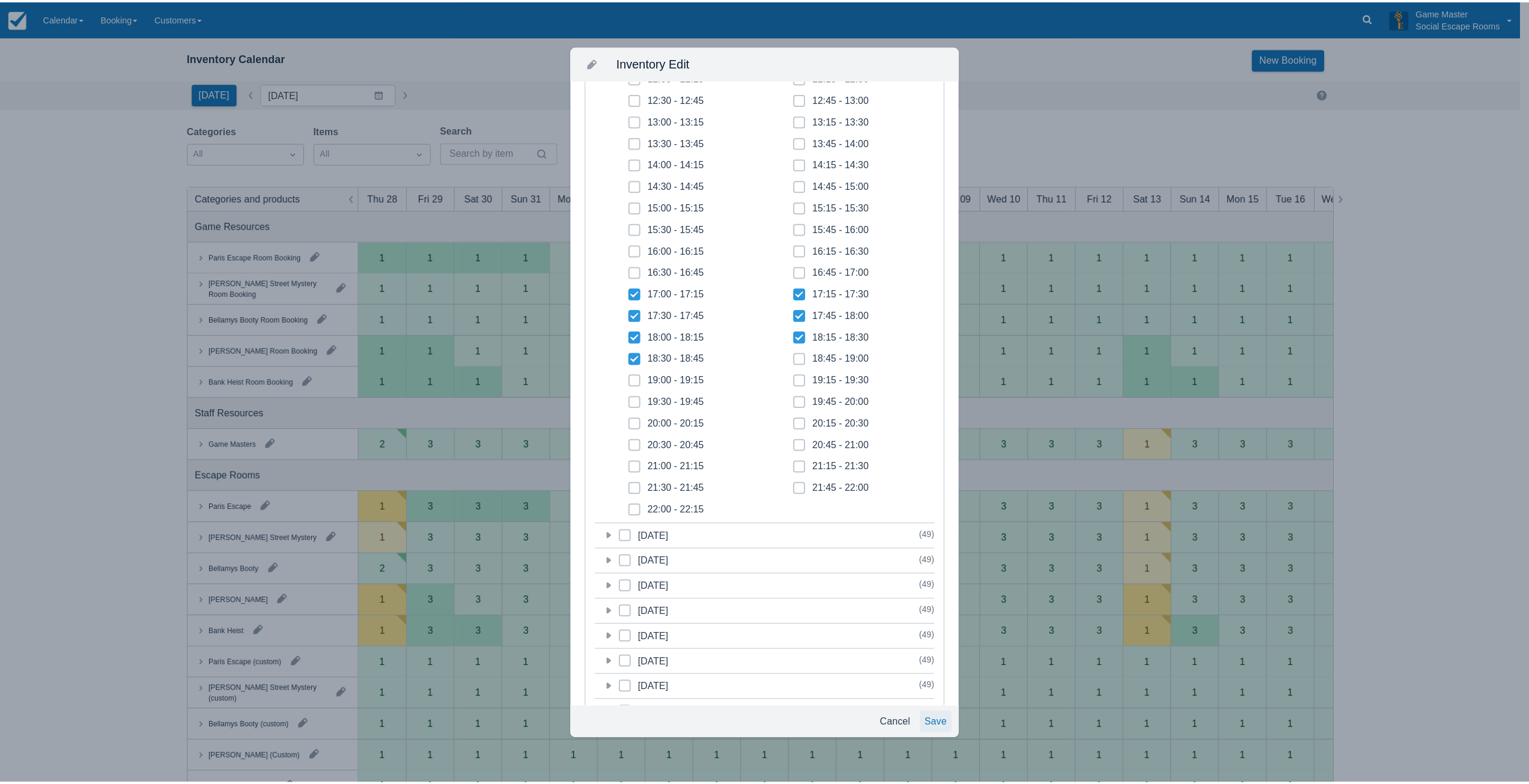
scroll to position [210, 0]
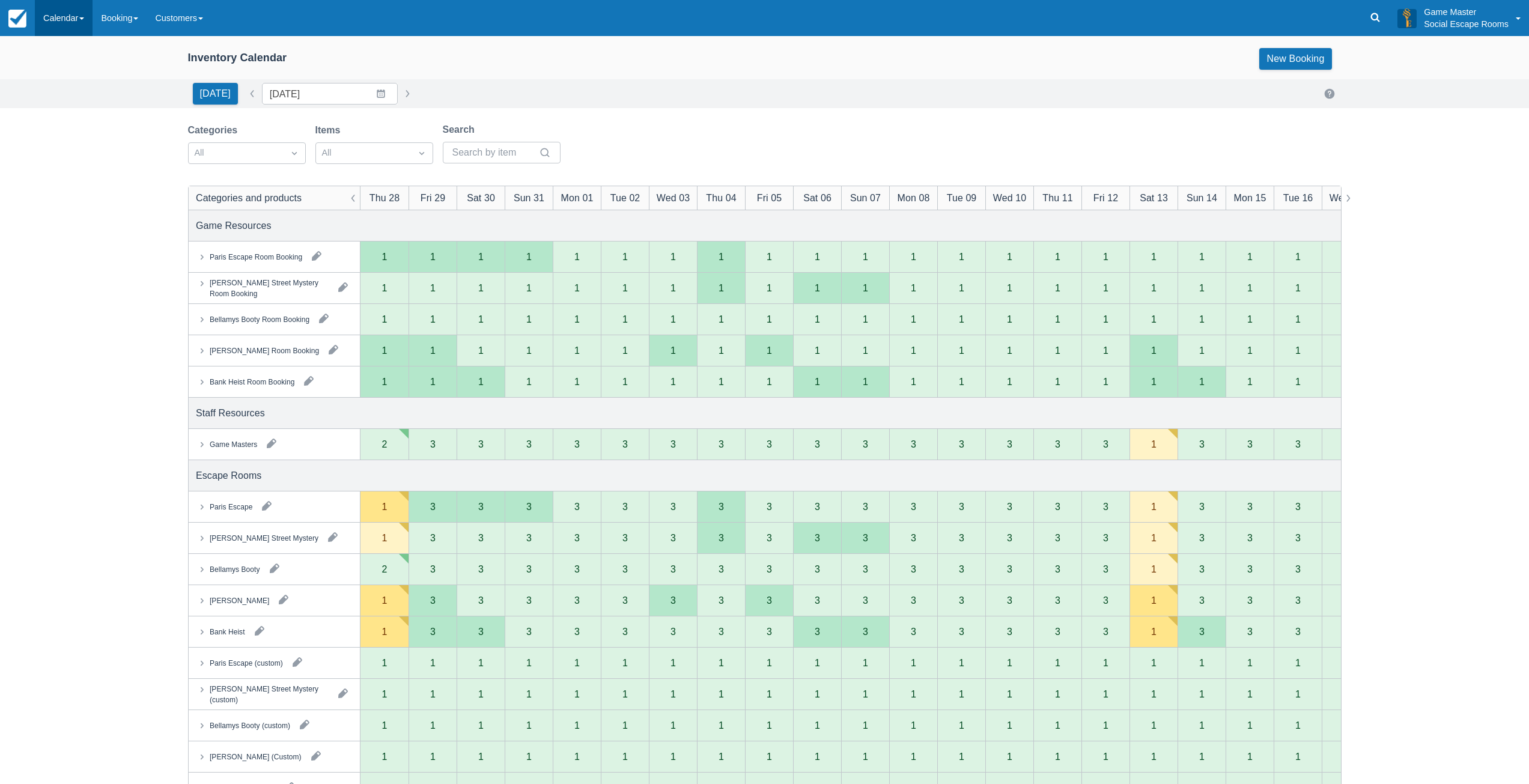
click at [53, 17] on link "Calendar" at bounding box center [63, 18] width 58 height 36
click at [61, 163] on link "Day" at bounding box center [83, 164] width 95 height 25
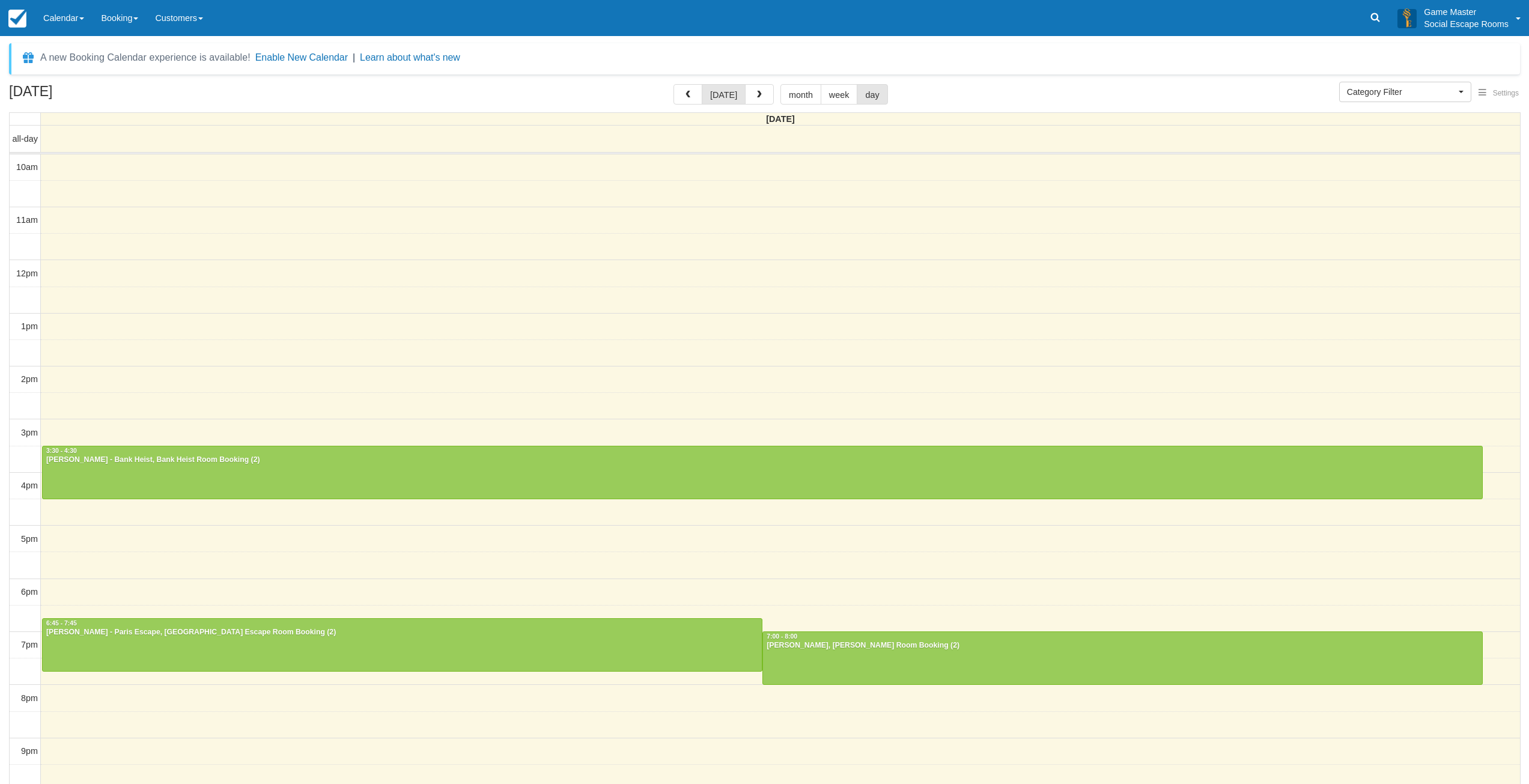
select select
click at [756, 95] on span "button" at bounding box center [759, 95] width 9 height 9
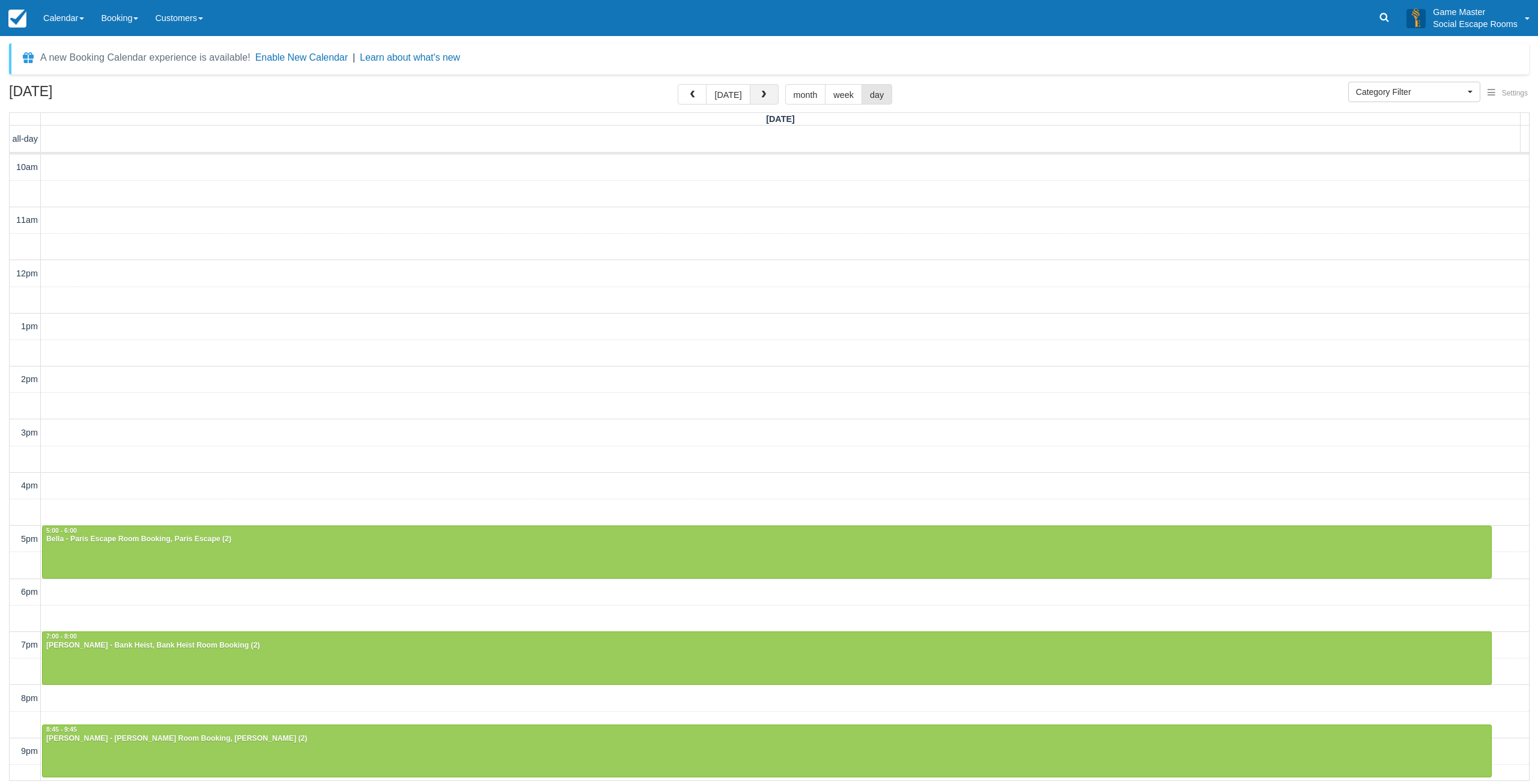
click at [759, 95] on span "button" at bounding box center [763, 95] width 9 height 9
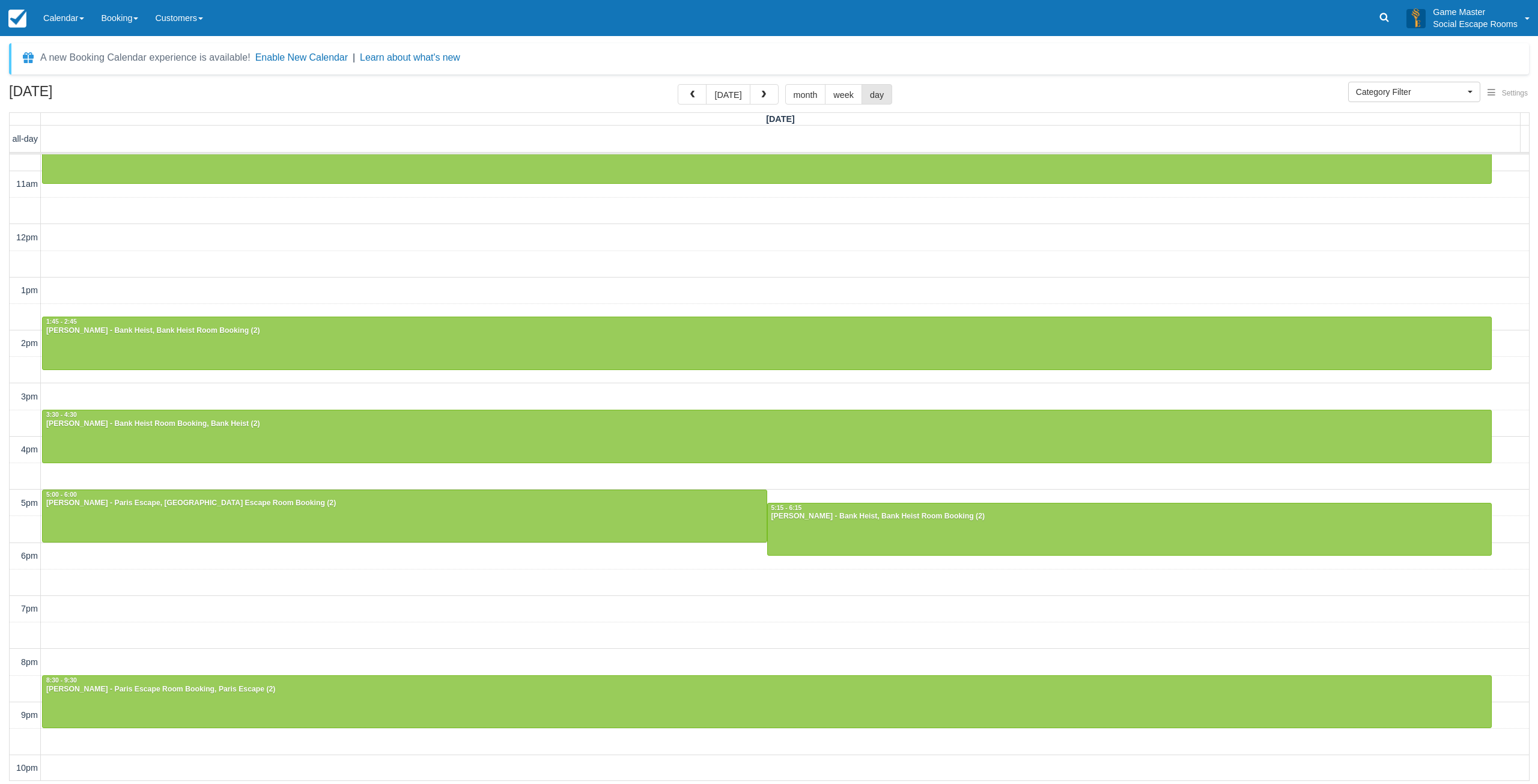
scroll to position [36, 0]
click at [69, 13] on link "Calendar" at bounding box center [63, 18] width 58 height 36
click at [77, 163] on link "Day" at bounding box center [83, 164] width 95 height 25
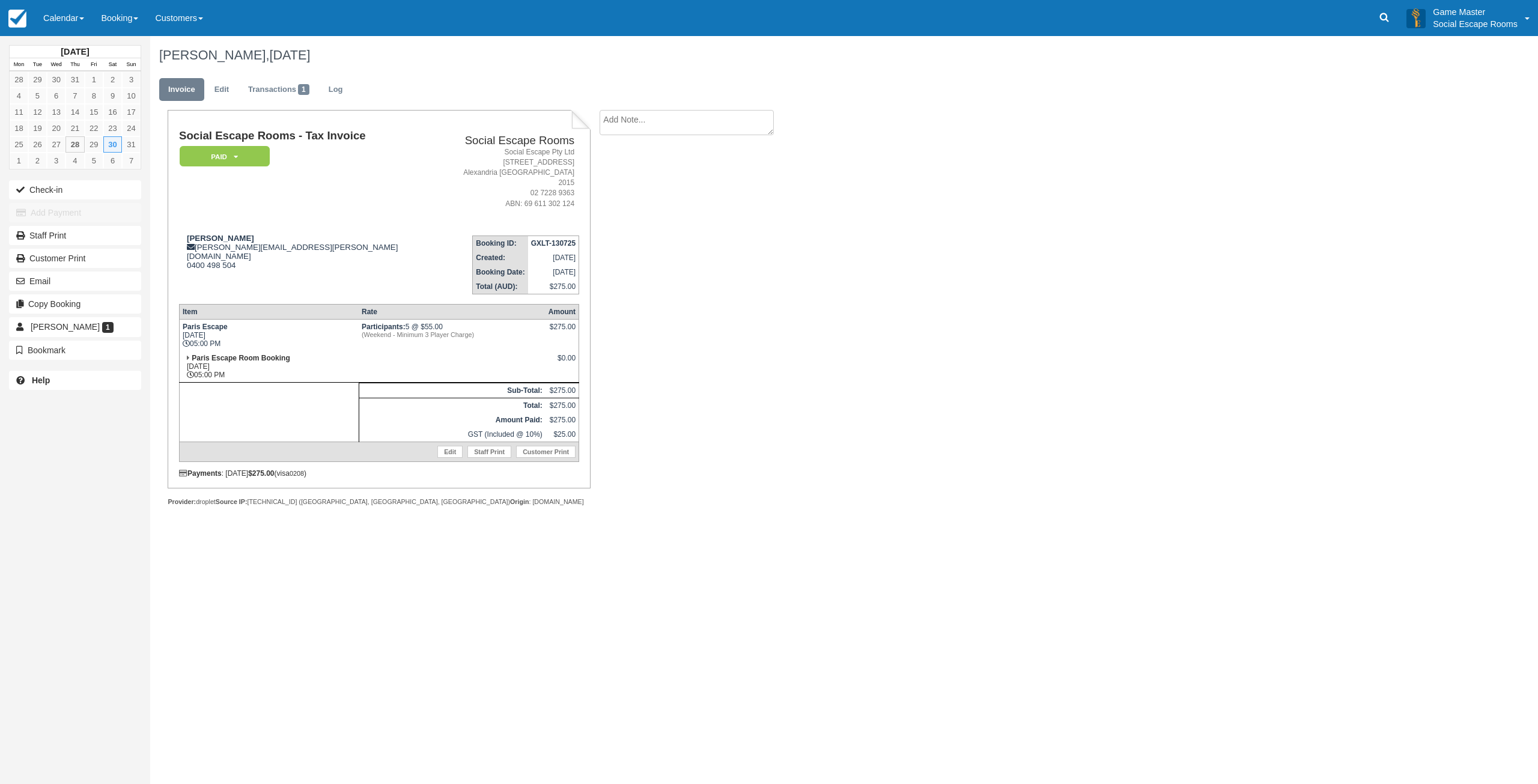
click at [652, 124] on textarea at bounding box center [686, 122] width 174 height 25
type textarea "might be 7 ppl"
click at [621, 194] on button "Create" at bounding box center [627, 190] width 54 height 20
click at [679, 268] on div "Social Escape Rooms - Tax Invoice Paid   Pending Reserved Deposit Blocked for C…" at bounding box center [480, 321] width 661 height 422
click at [351, 206] on td "Social Escape Rooms - Tax Invoice Paid   Pending Reserved Deposit Blocked for C…" at bounding box center [312, 177] width 266 height 95
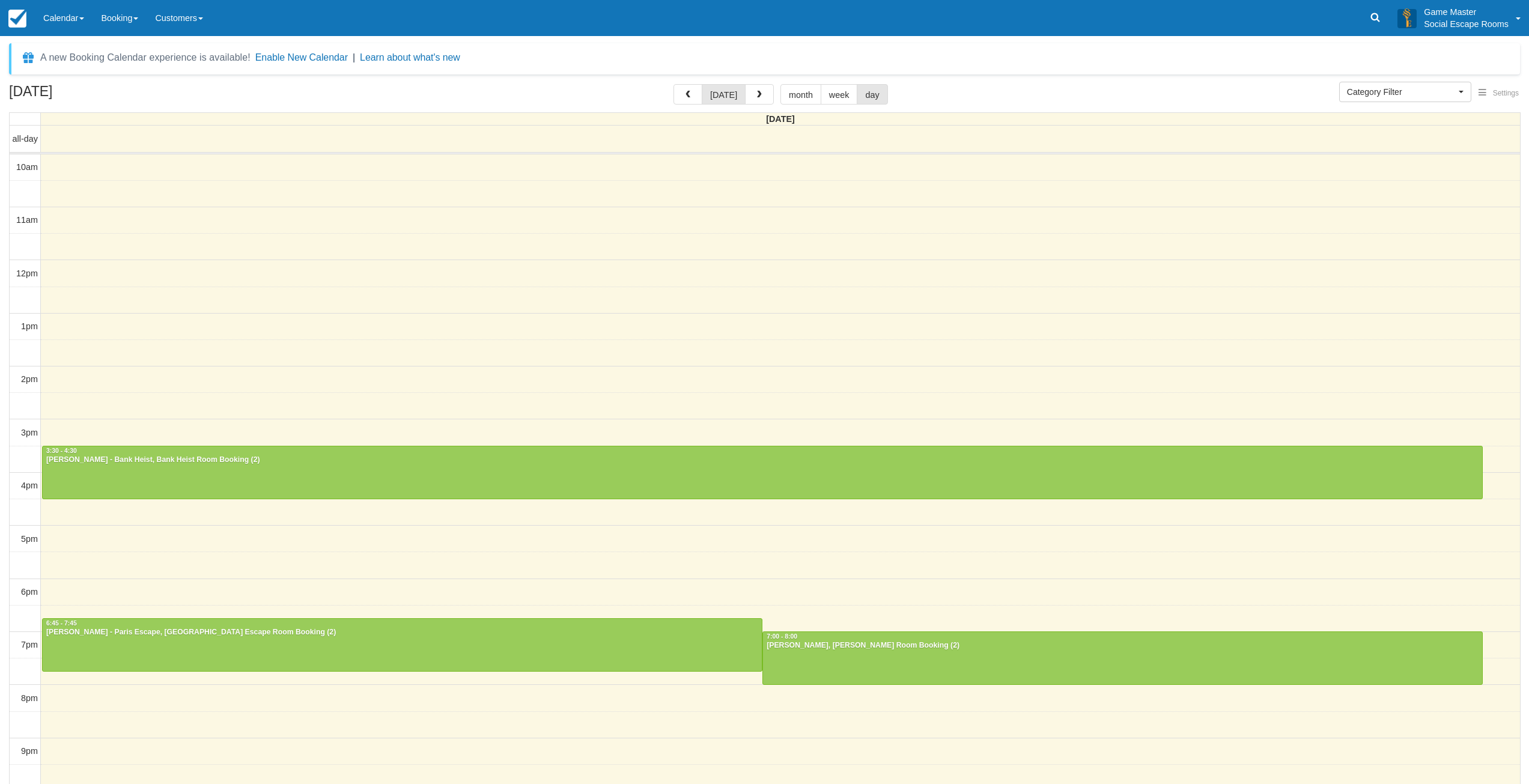
select select
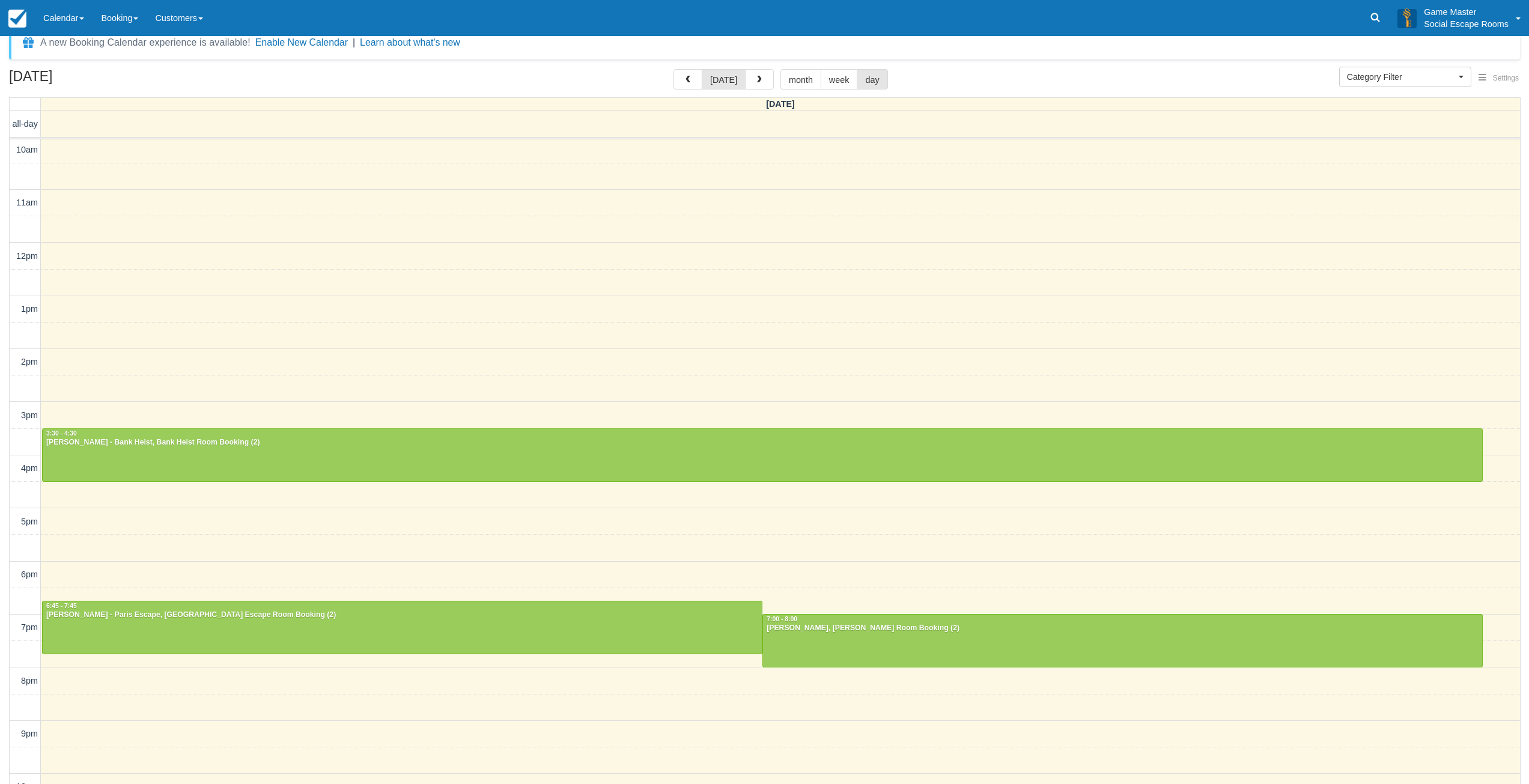
scroll to position [36, 0]
